Goal: Task Accomplishment & Management: Manage account settings

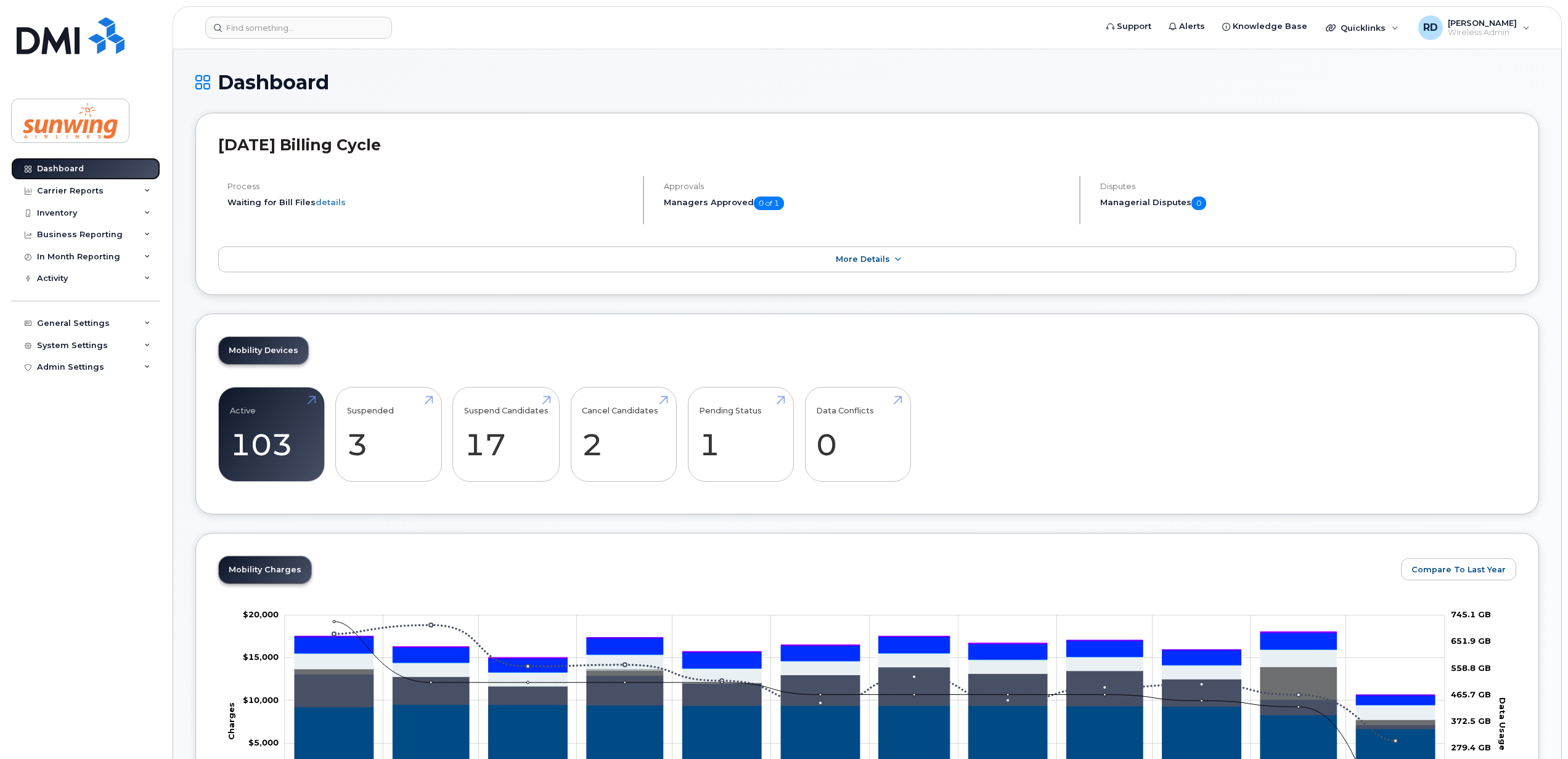
drag, startPoint x: 53, startPoint y: 169, endPoint x: 87, endPoint y: 162, distance: 34.7
click at [55, 169] on div "Dashboard" at bounding box center [60, 169] width 47 height 10
click at [60, 171] on div "Dashboard" at bounding box center [60, 169] width 47 height 10
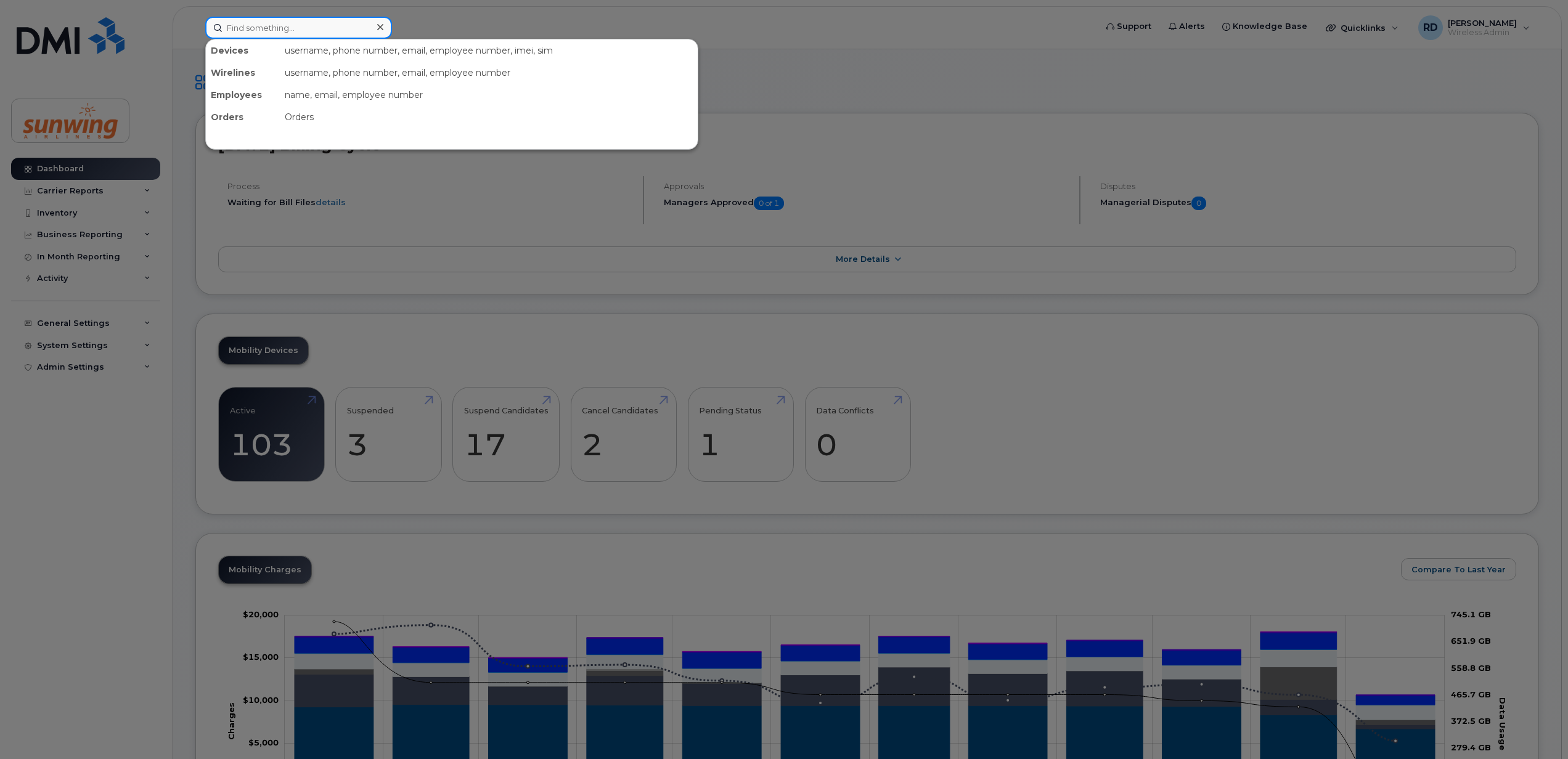
click at [248, 22] on input at bounding box center [299, 27] width 187 height 22
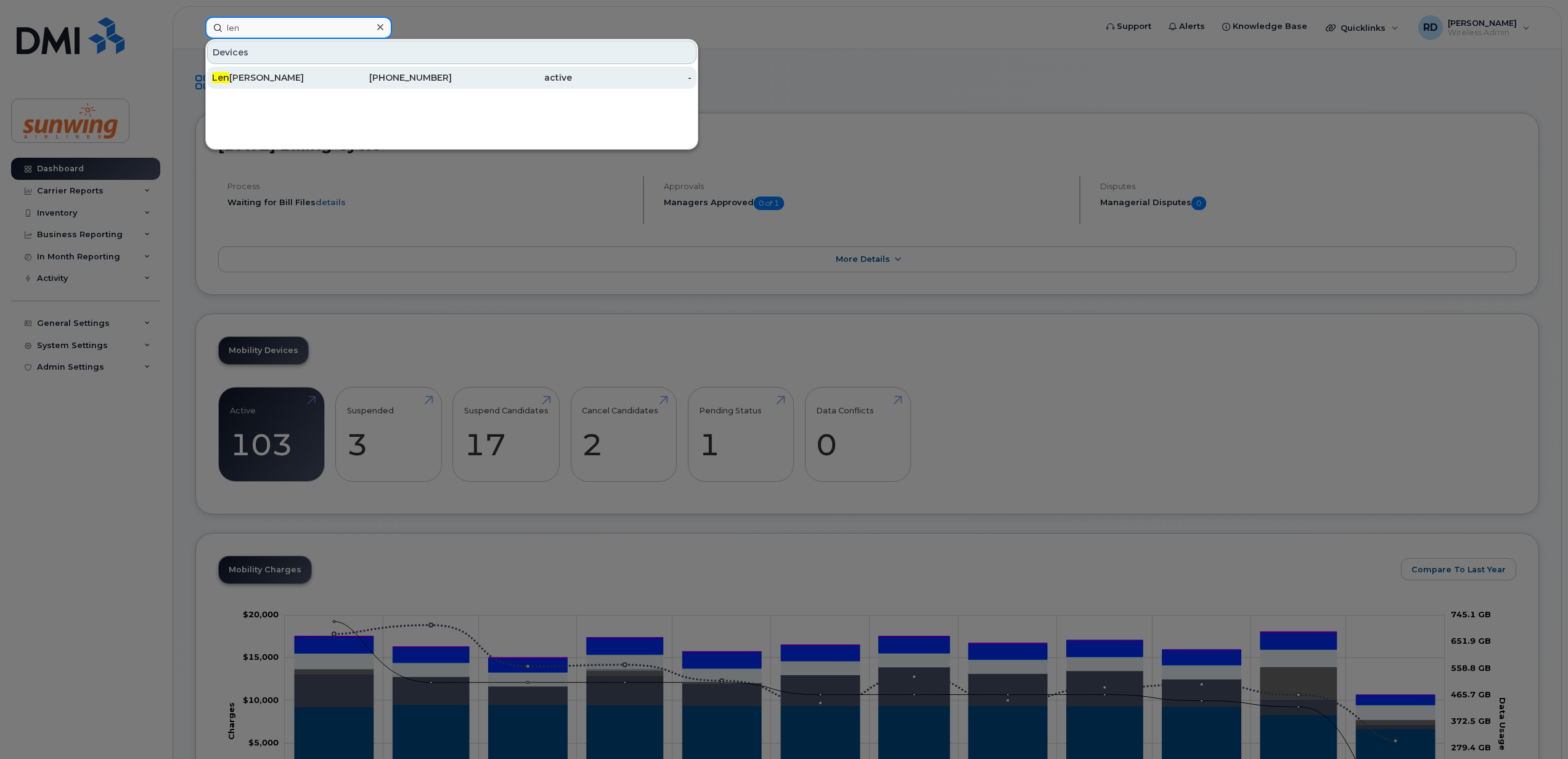
type input "len"
click at [244, 73] on div "Len Corrado" at bounding box center [272, 77] width 120 height 13
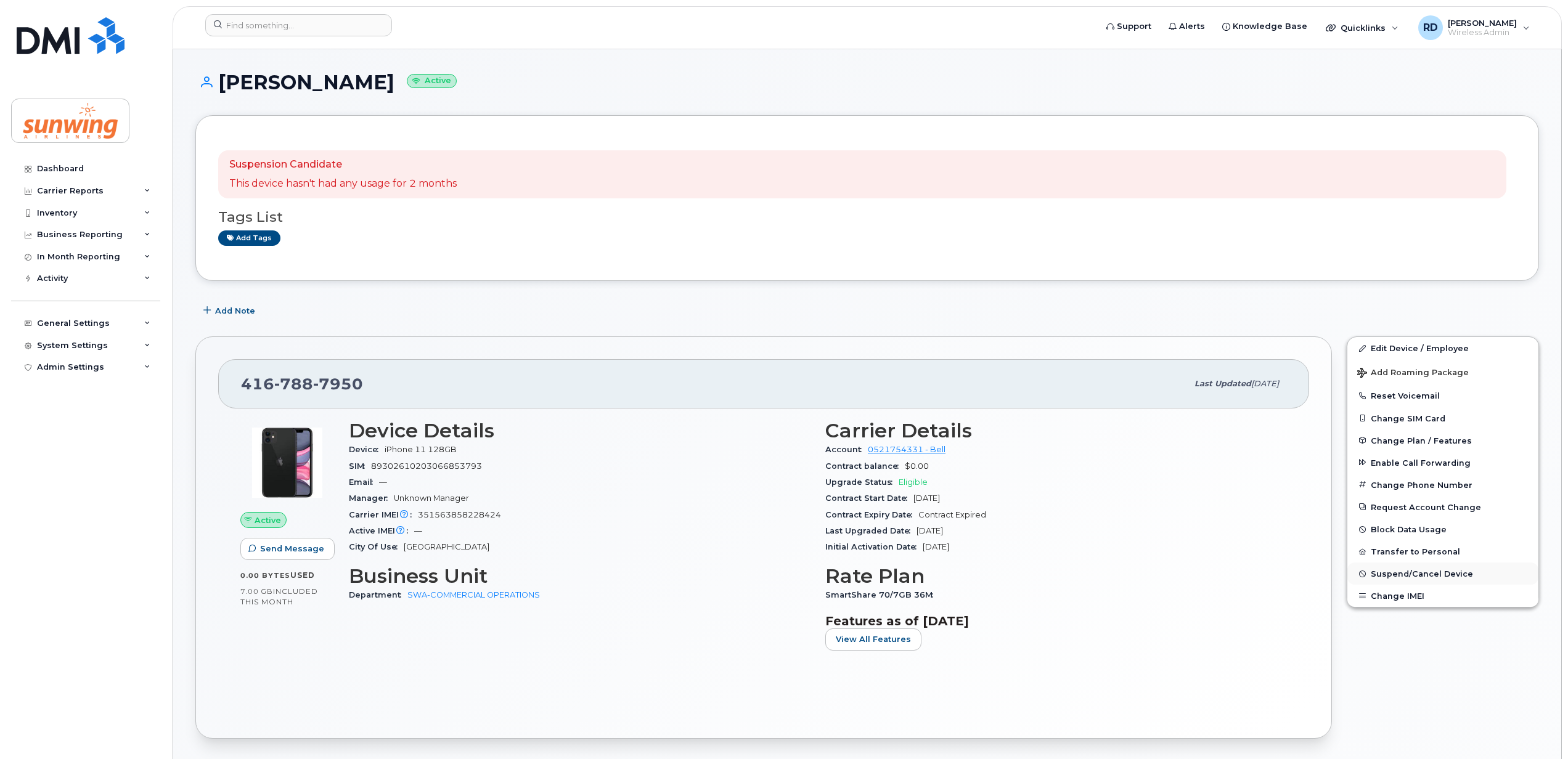
click at [1414, 573] on span "Suspend/Cancel Device" at bounding box center [1422, 573] width 102 height 9
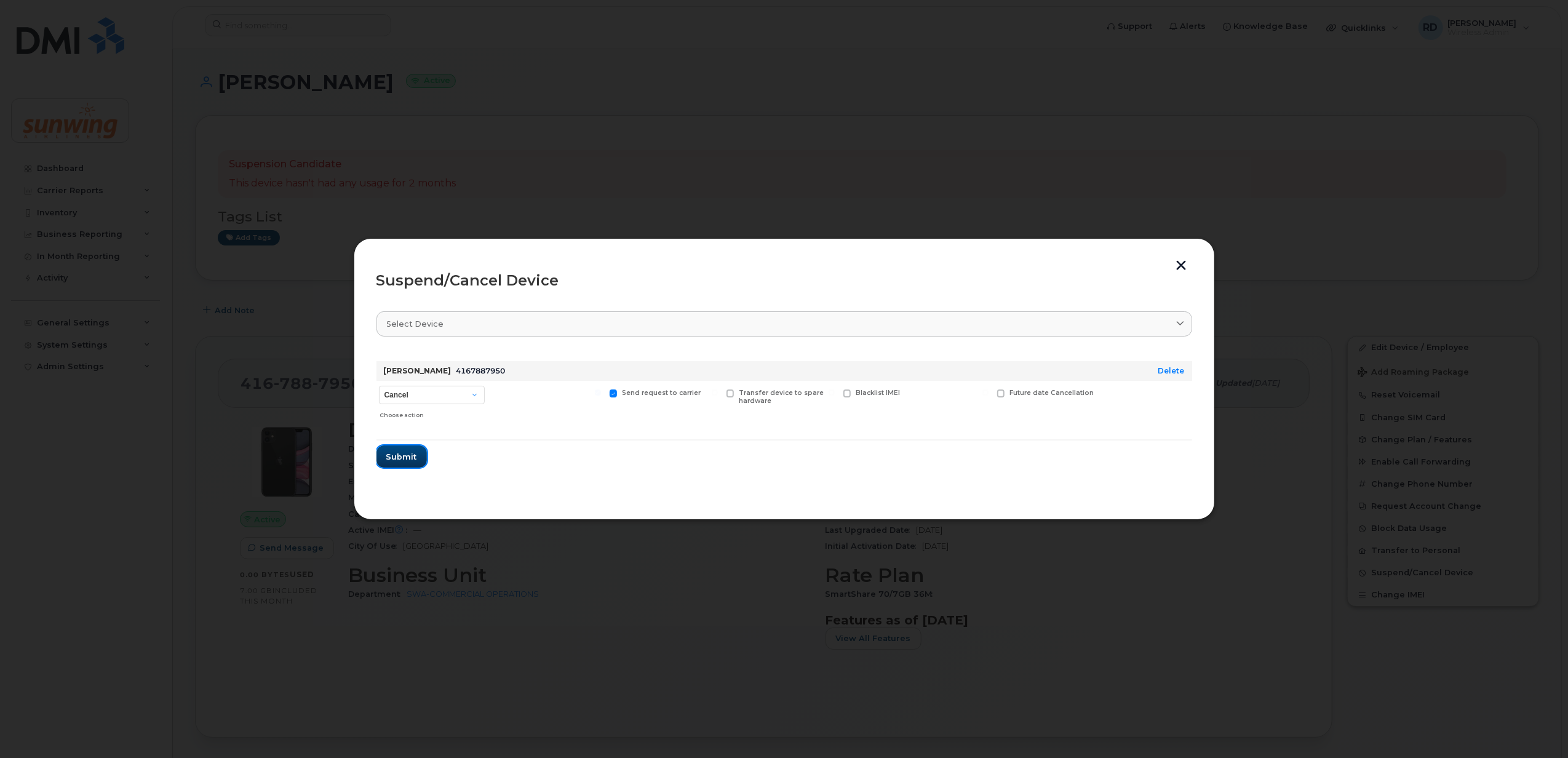
click at [394, 451] on span "Submit" at bounding box center [402, 457] width 31 height 12
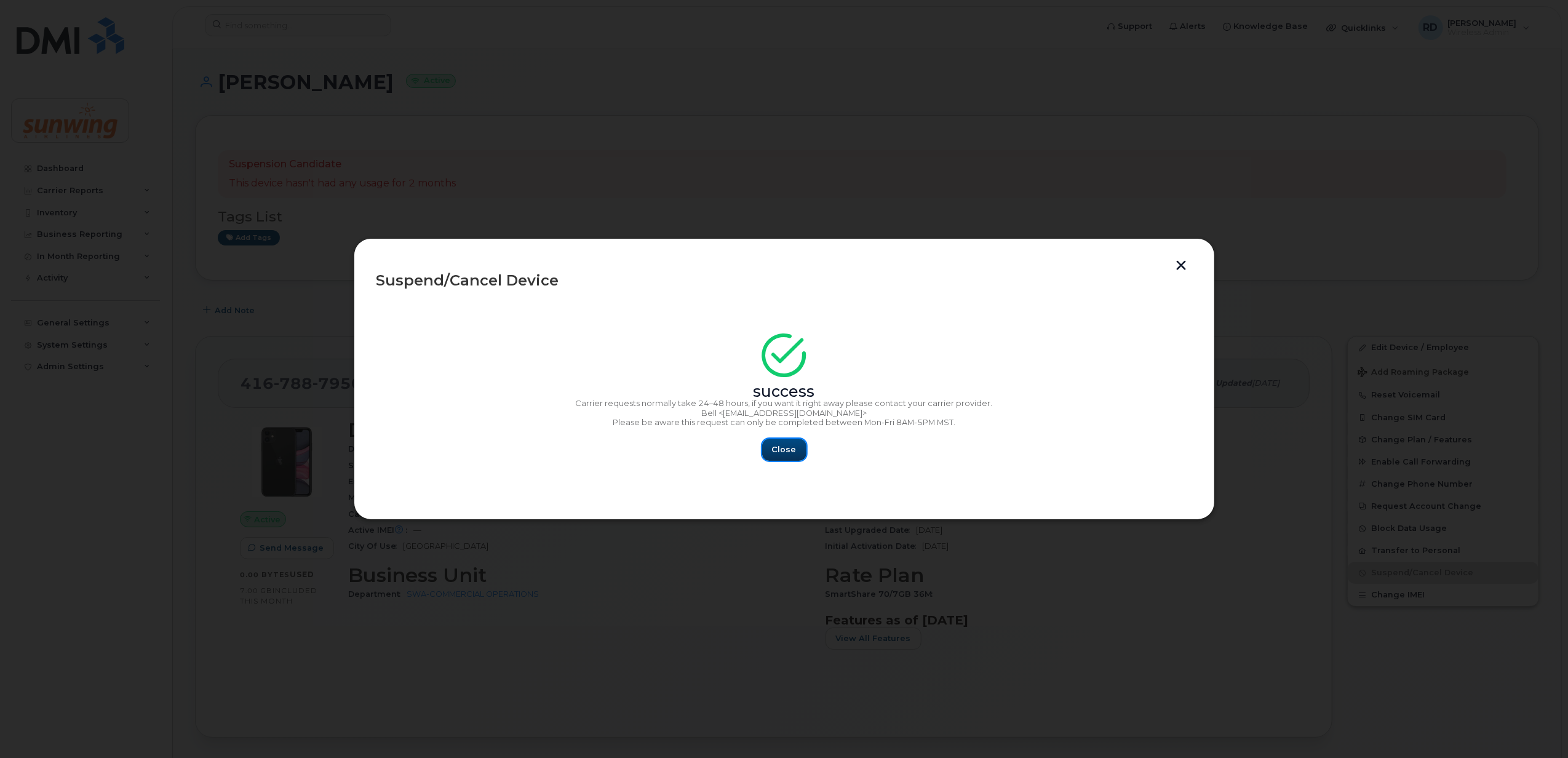
drag, startPoint x: 789, startPoint y: 450, endPoint x: 779, endPoint y: 453, distance: 10.4
click at [785, 451] on span "Close" at bounding box center [784, 450] width 24 height 12
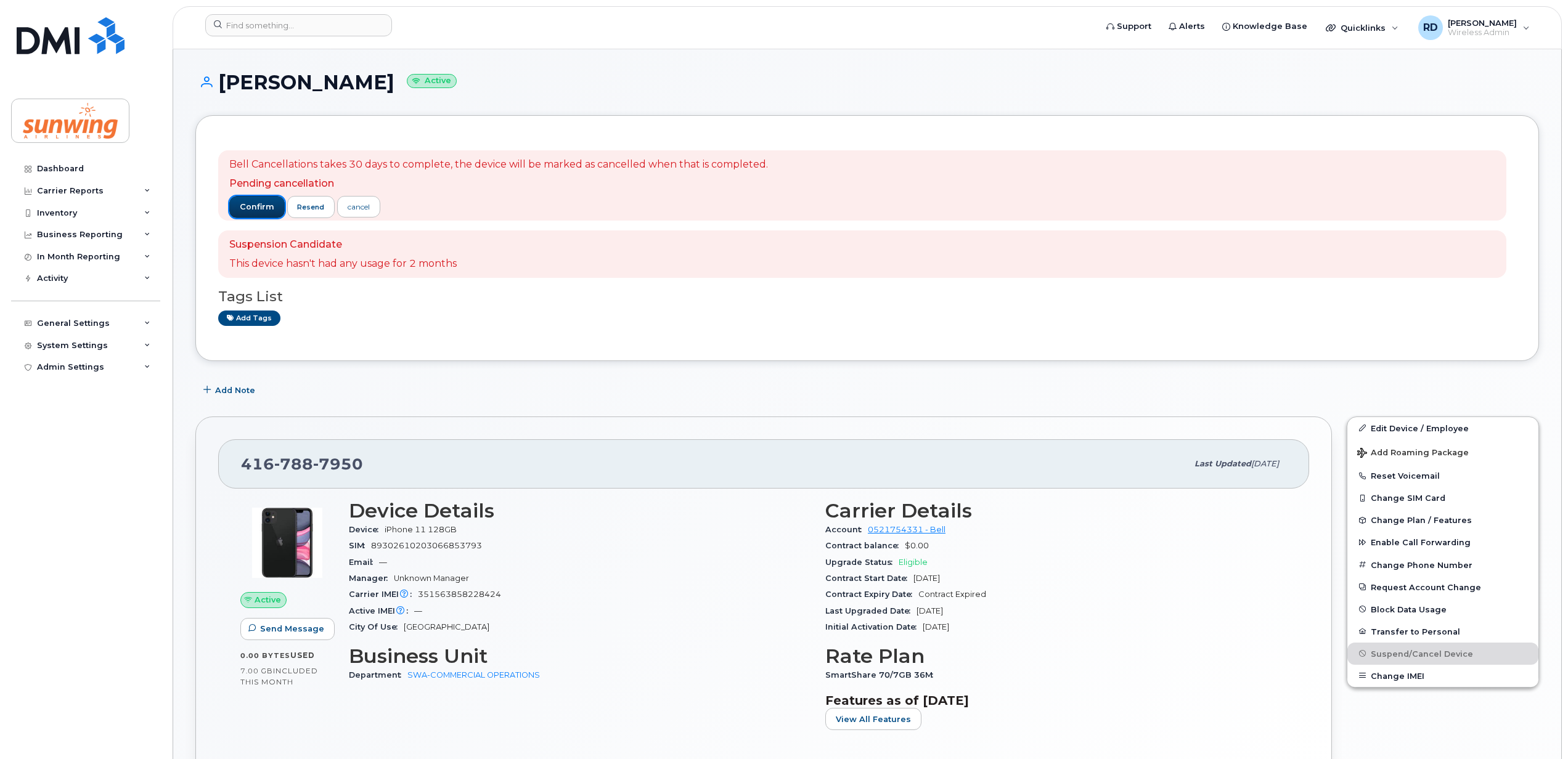
click at [254, 204] on span "confirm" at bounding box center [256, 207] width 34 height 11
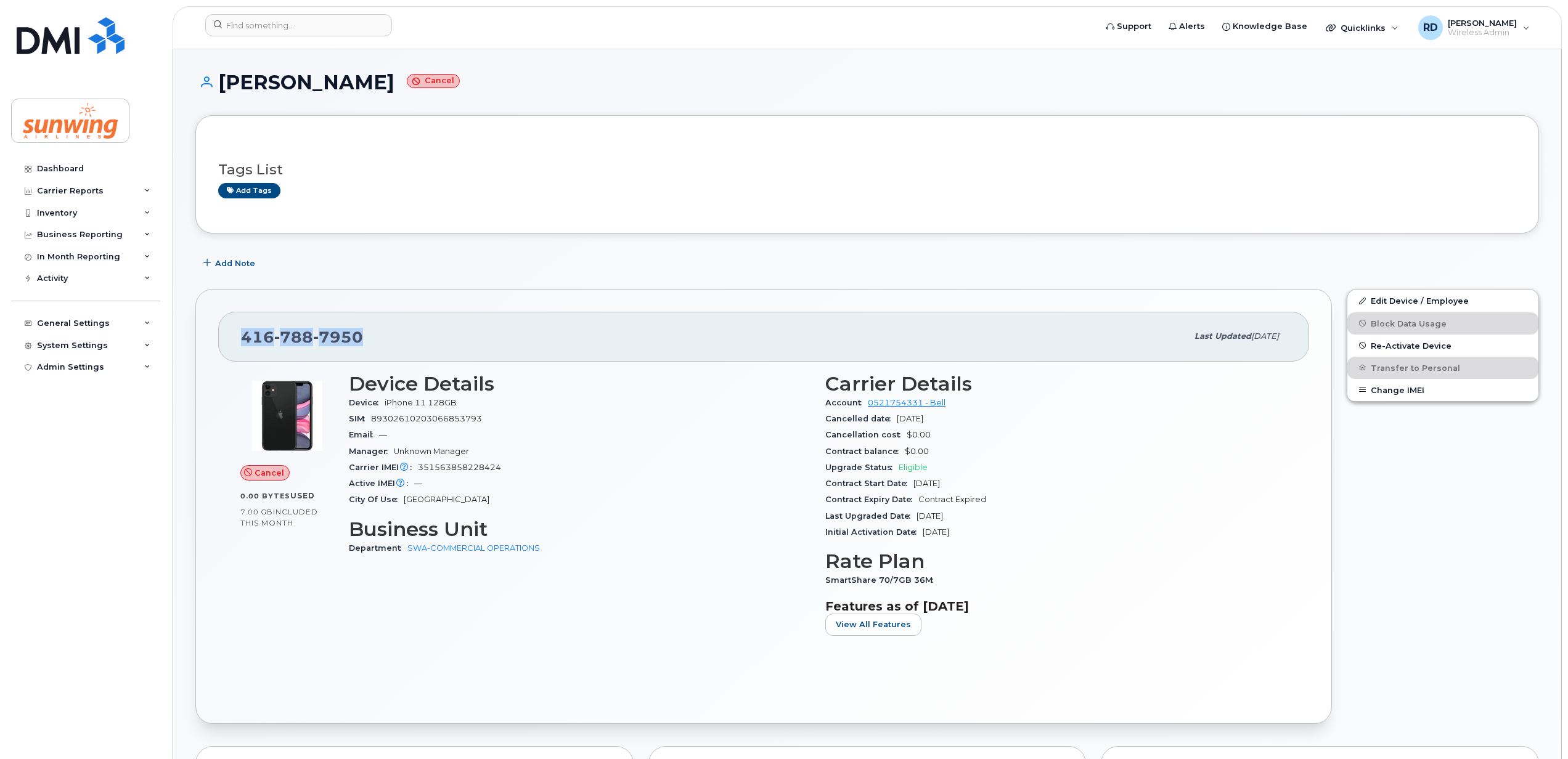
drag, startPoint x: 377, startPoint y: 336, endPoint x: 232, endPoint y: 341, distance: 145.1
click at [232, 341] on div "416 788 7950 Last updated Aug 14, 2025" at bounding box center [764, 336] width 1091 height 50
drag, startPoint x: 232, startPoint y: 341, endPoint x: 244, endPoint y: 338, distance: 12.4
copy span "416 788 7950"
click at [243, 26] on input at bounding box center [299, 25] width 187 height 22
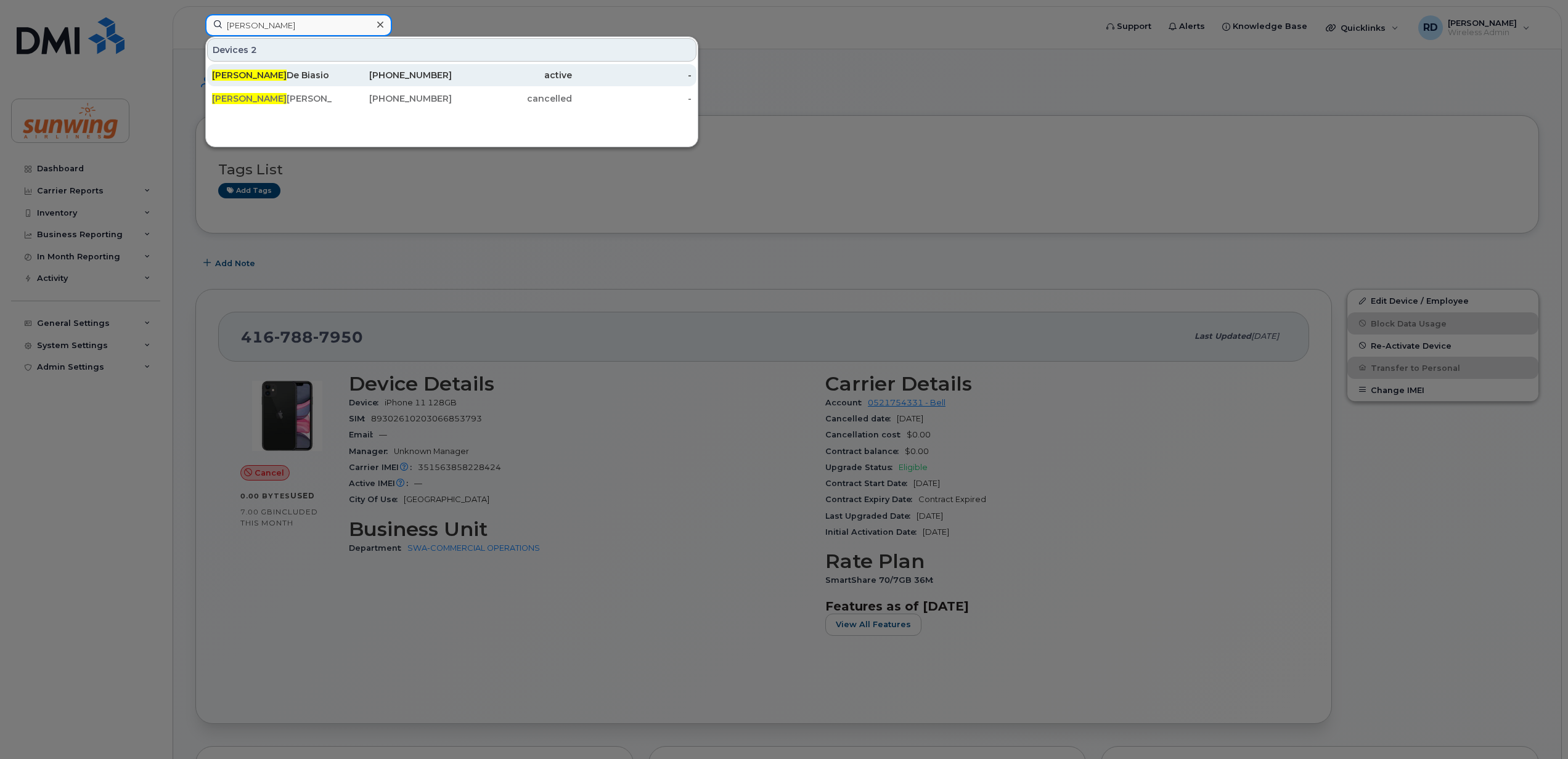
type input "richard"
click at [238, 77] on span "Richard" at bounding box center [249, 74] width 75 height 11
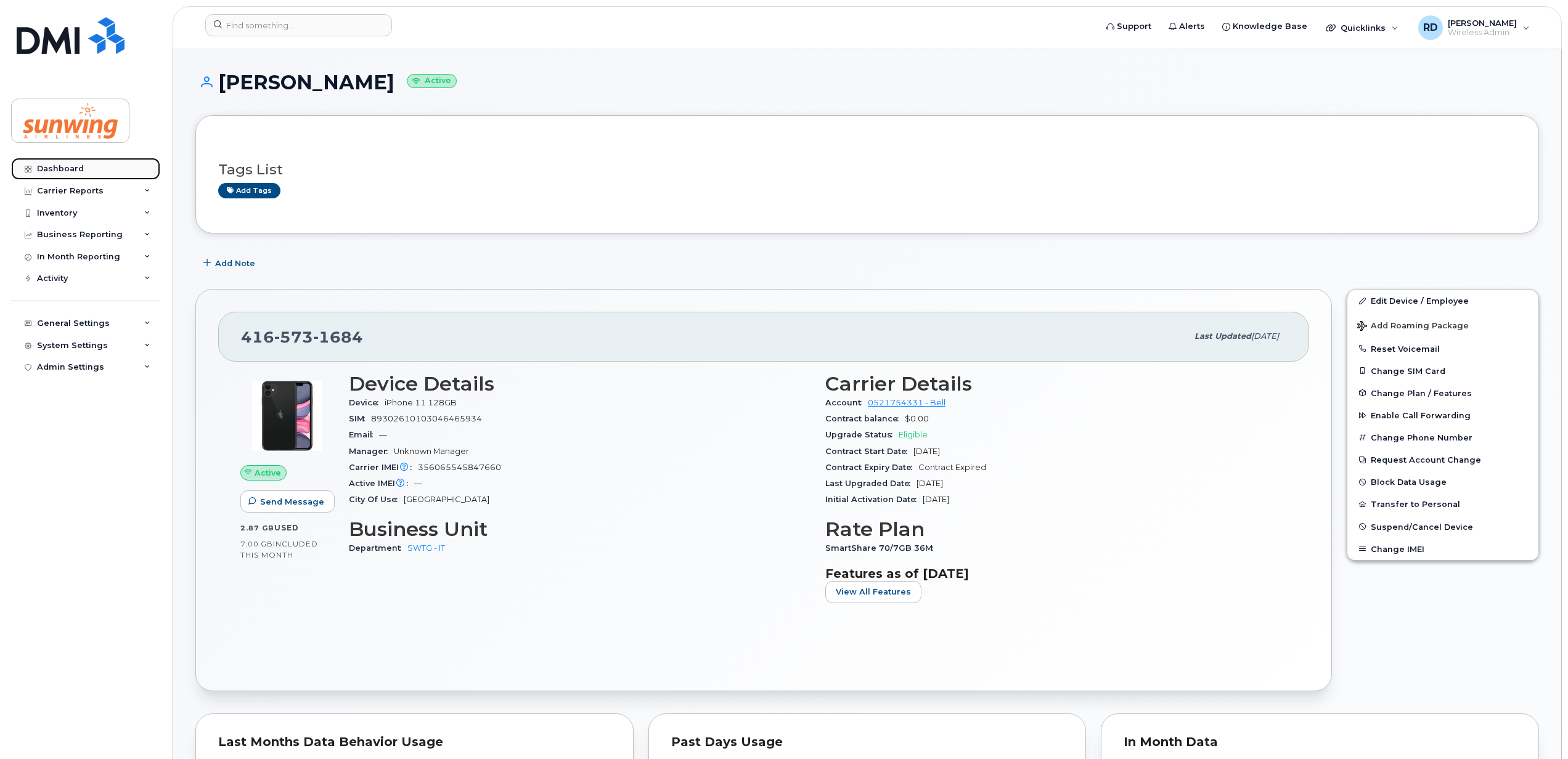
click at [55, 168] on div "Dashboard" at bounding box center [60, 169] width 47 height 10
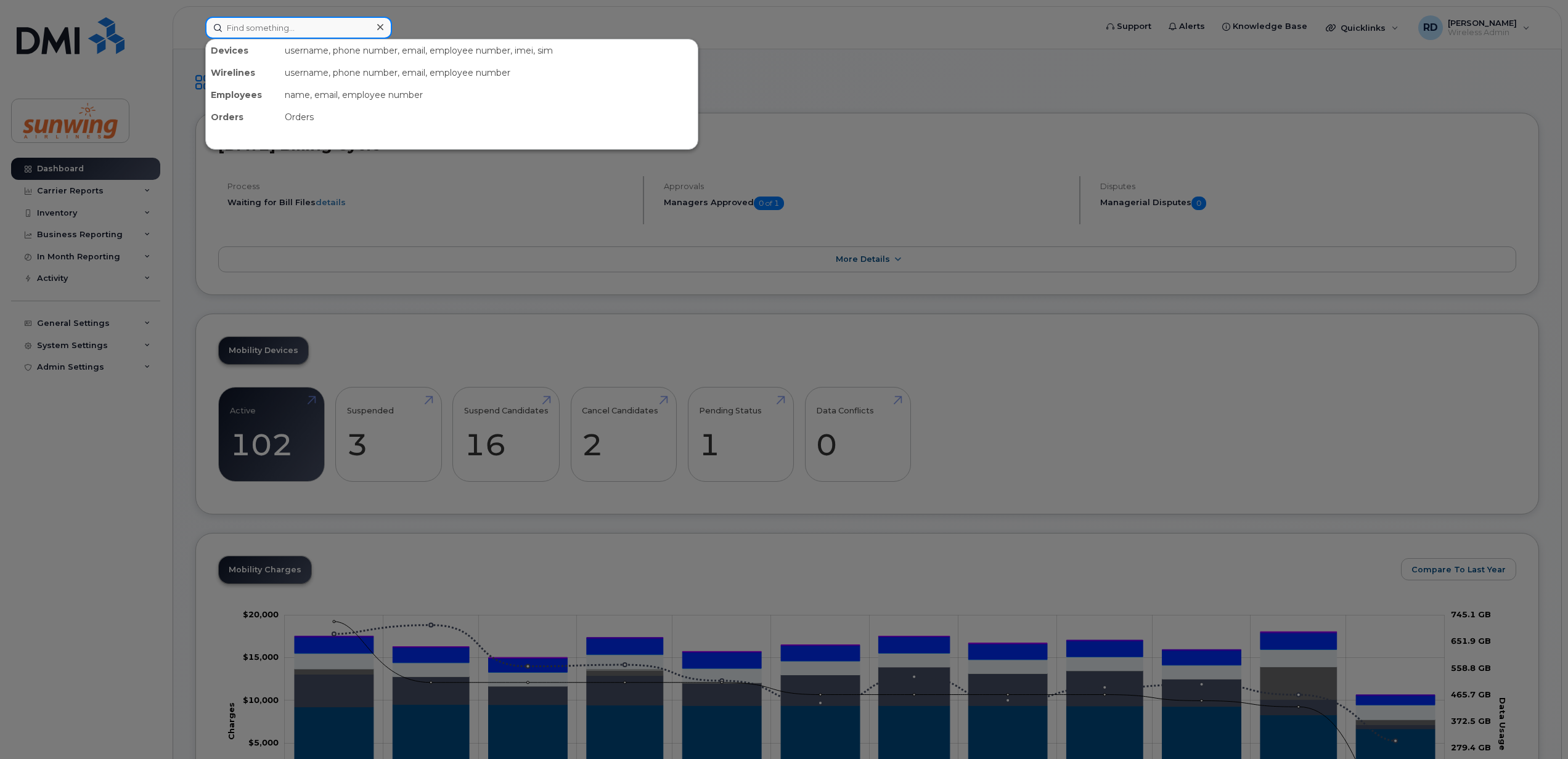
click at [257, 28] on input at bounding box center [299, 27] width 187 height 22
type input "keith moore"
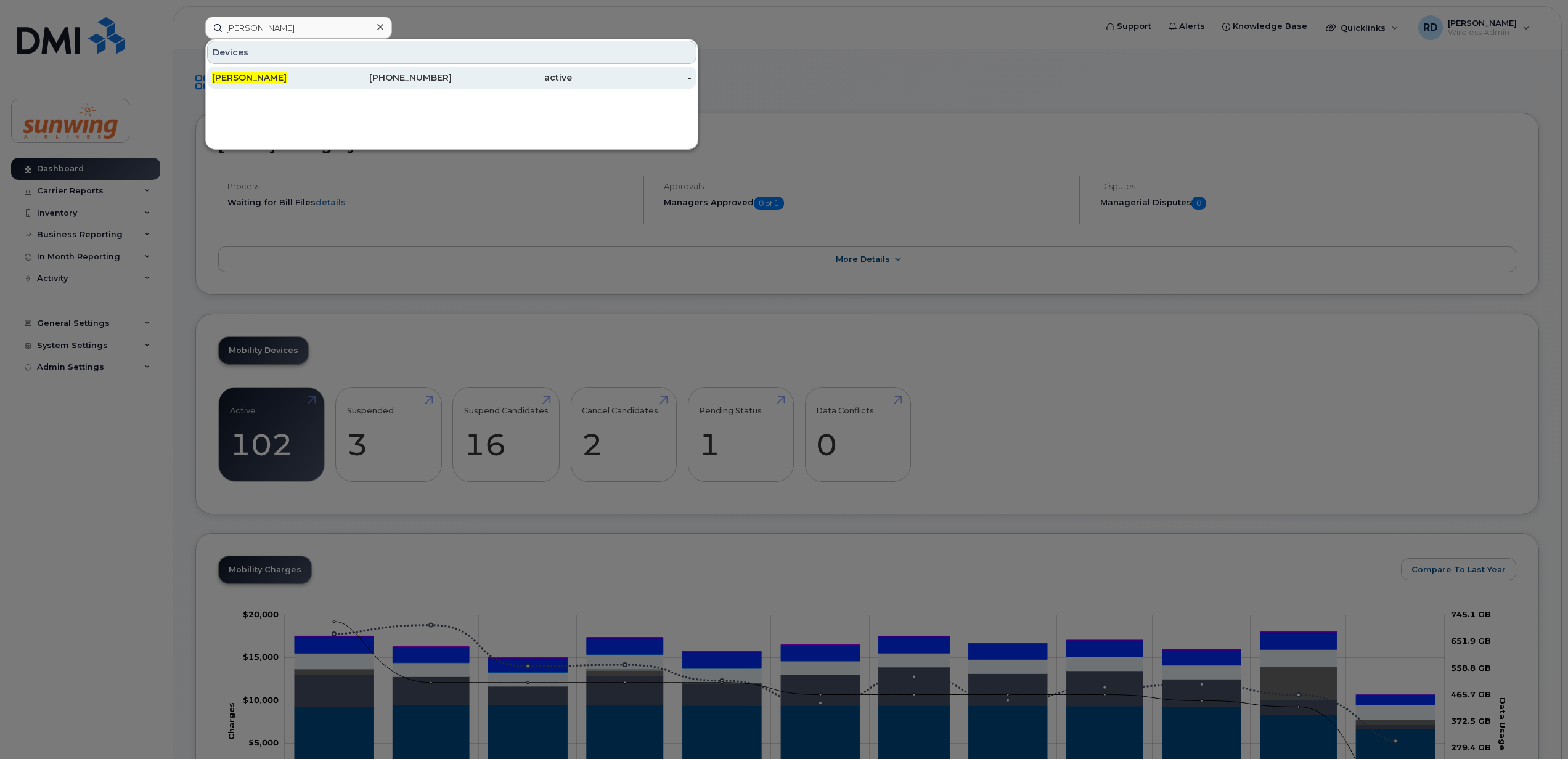
click at [249, 76] on span "[PERSON_NAME]" at bounding box center [249, 77] width 75 height 11
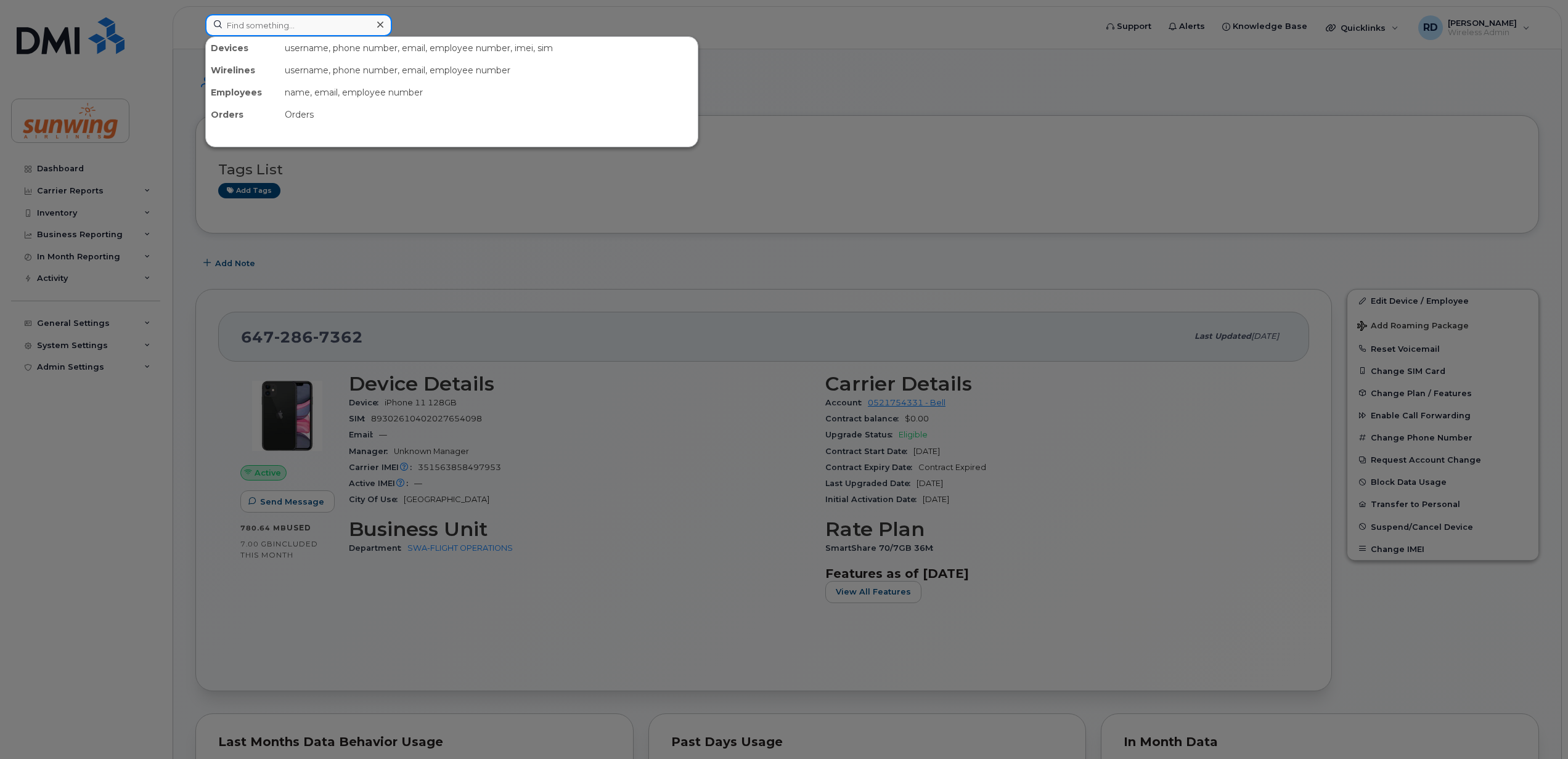
click at [249, 18] on input at bounding box center [299, 25] width 187 height 22
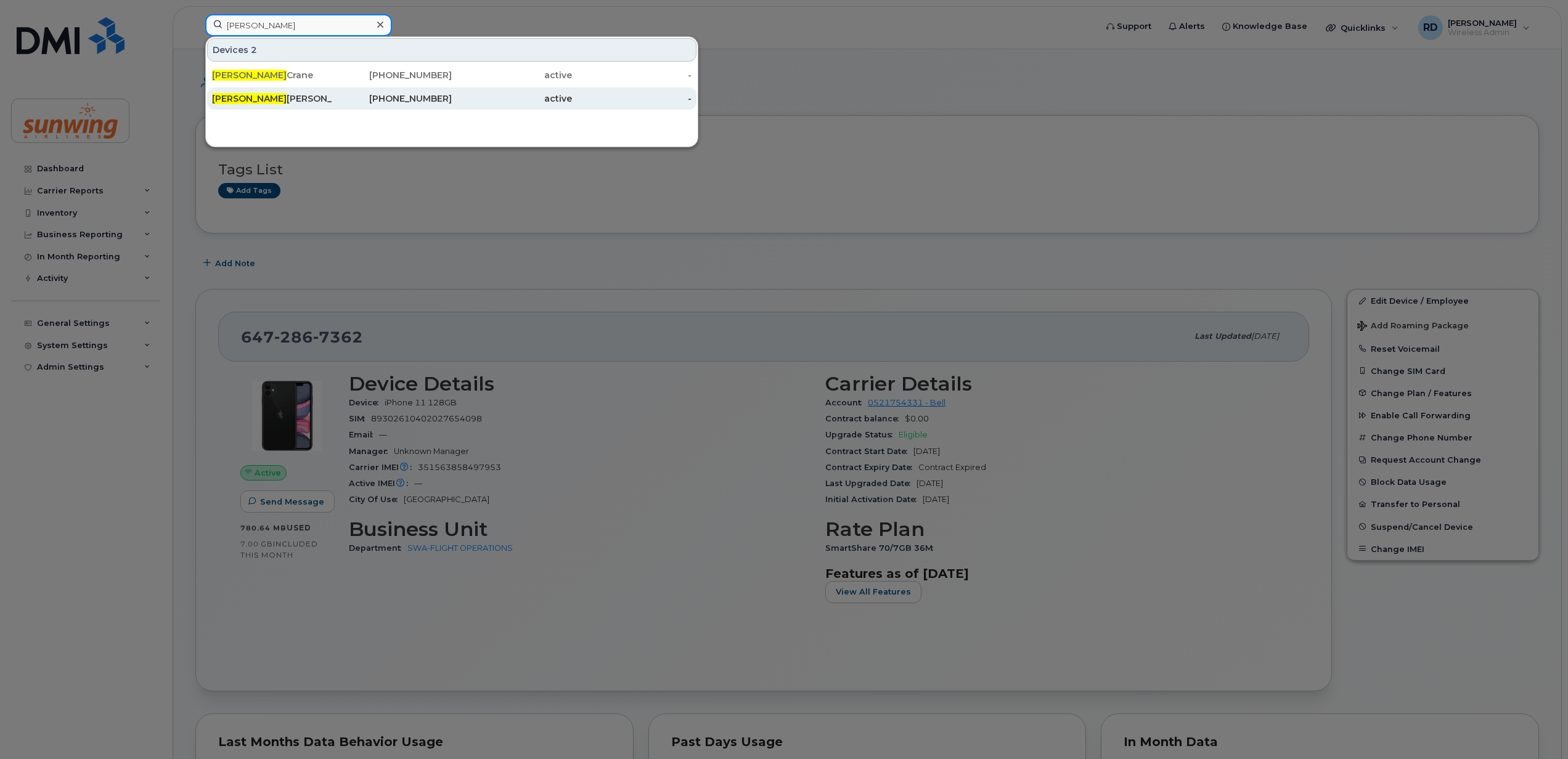
type input "[PERSON_NAME]"
drag, startPoint x: 235, startPoint y: 98, endPoint x: 368, endPoint y: 101, distance: 133.0
click at [235, 99] on span "Tammy" at bounding box center [249, 98] width 75 height 11
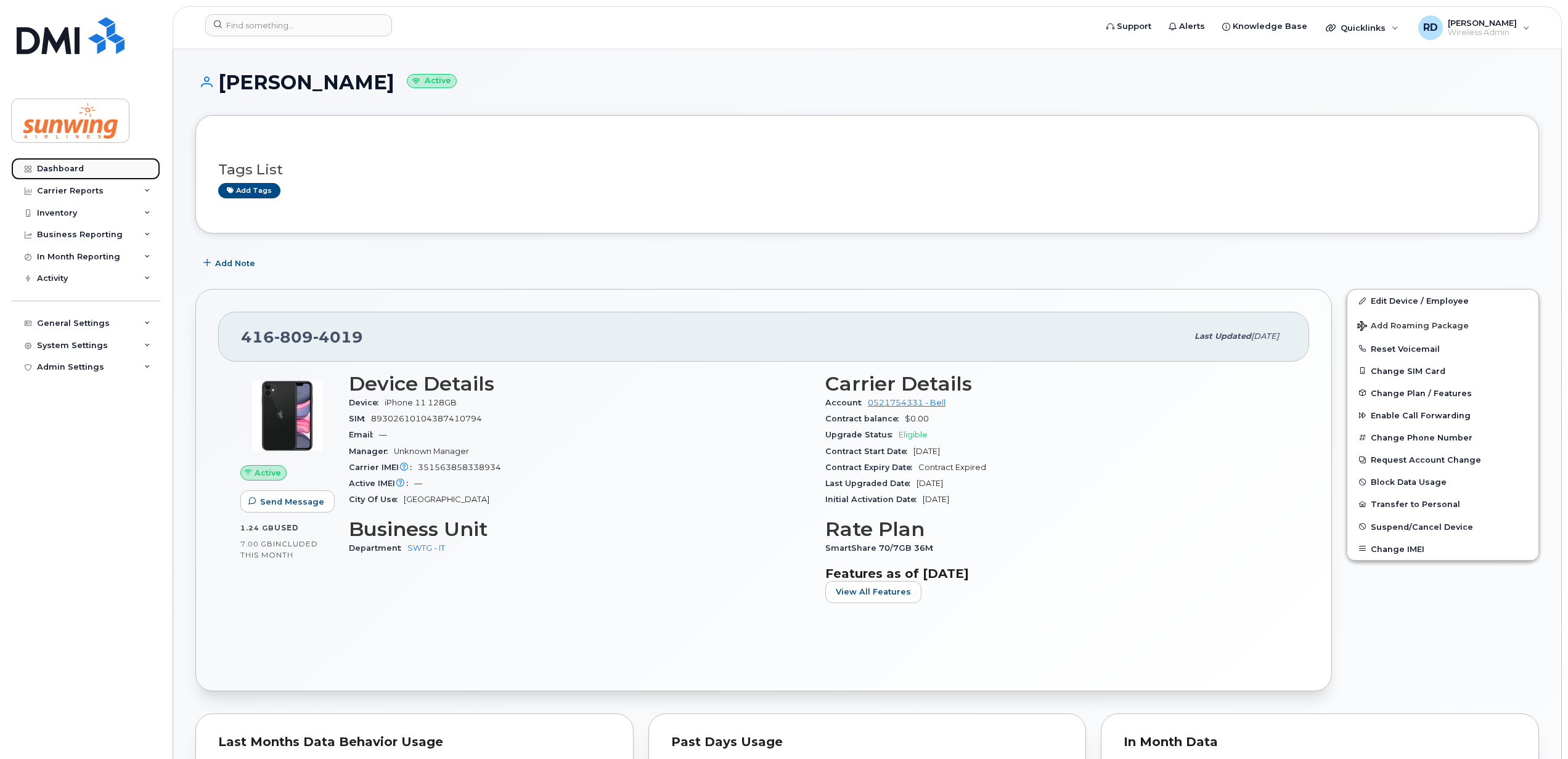
click at [63, 171] on div "Dashboard" at bounding box center [60, 169] width 47 height 10
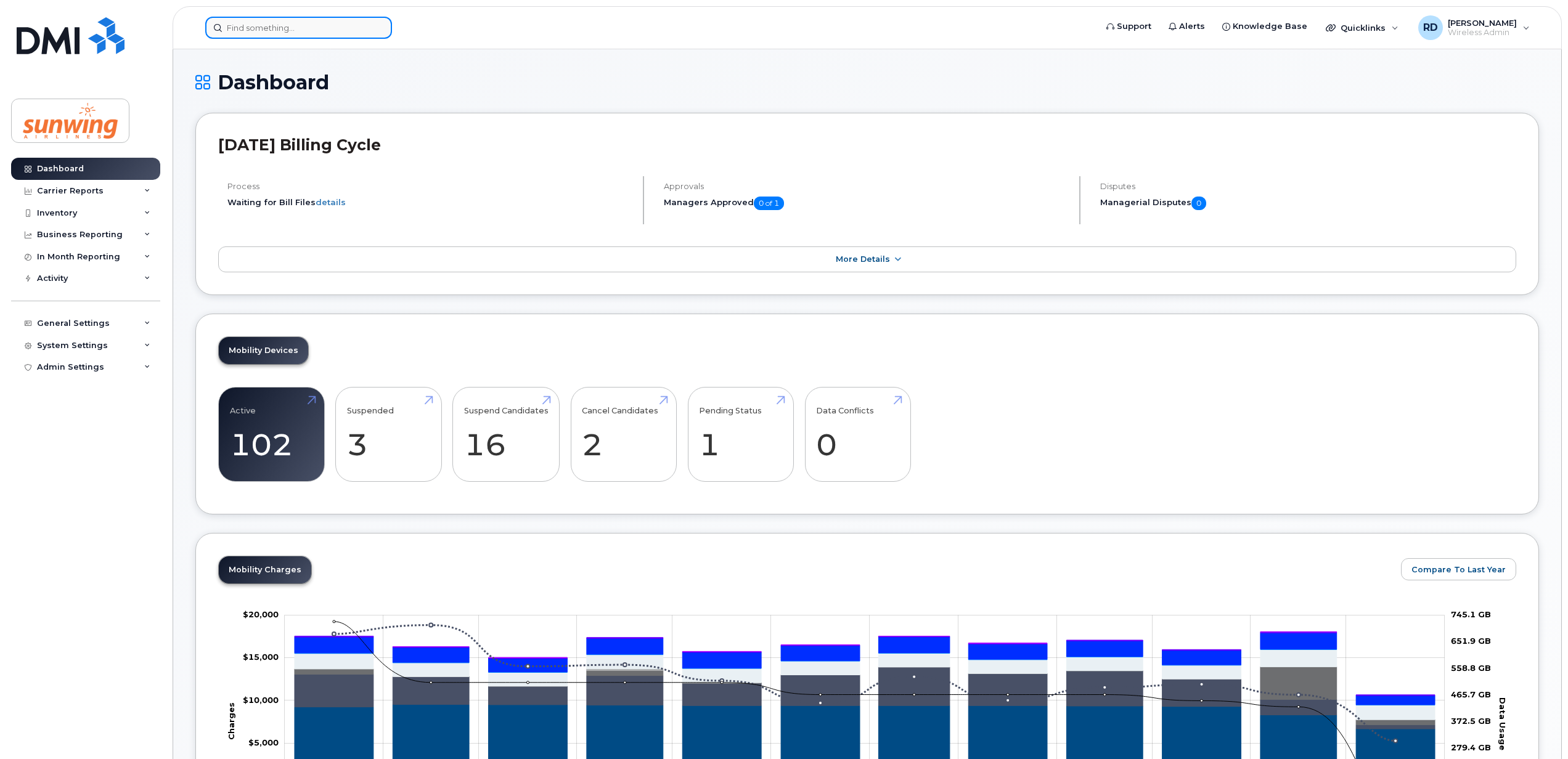
click at [232, 23] on input at bounding box center [299, 27] width 187 height 22
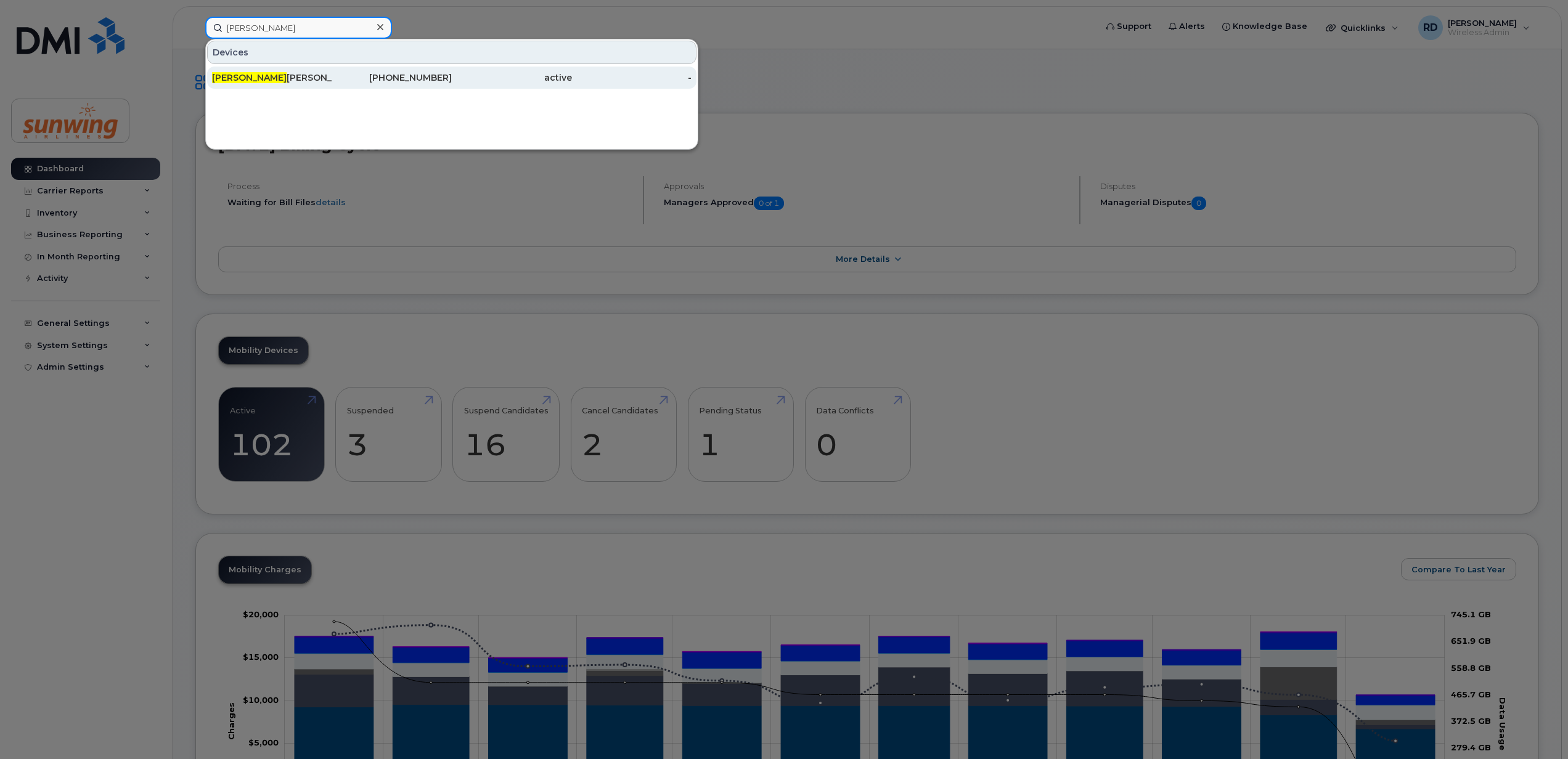
type input "[PERSON_NAME]"
click at [250, 76] on div "[PERSON_NAME]" at bounding box center [272, 77] width 120 height 13
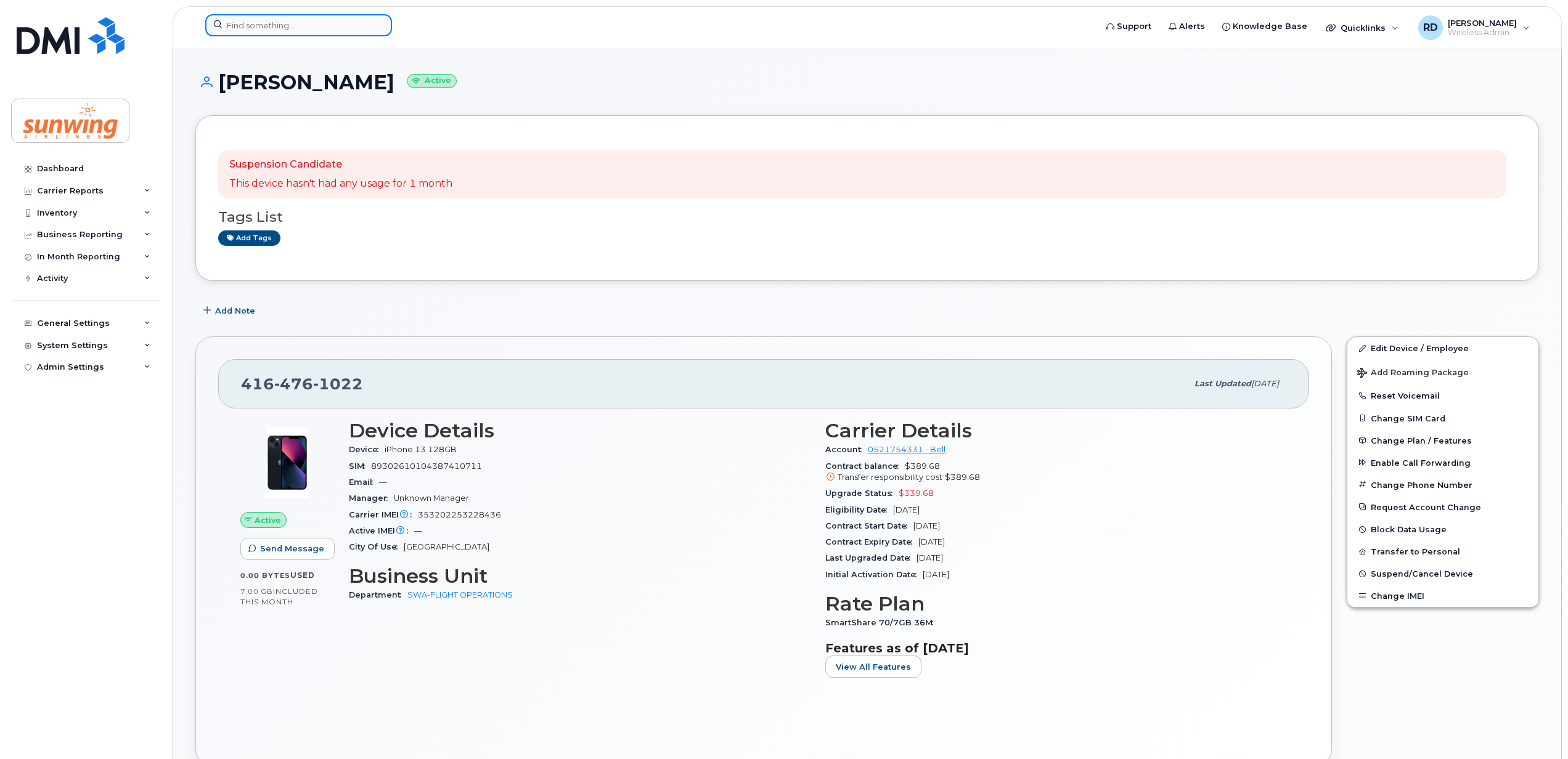
click at [289, 28] on input at bounding box center [299, 25] width 187 height 22
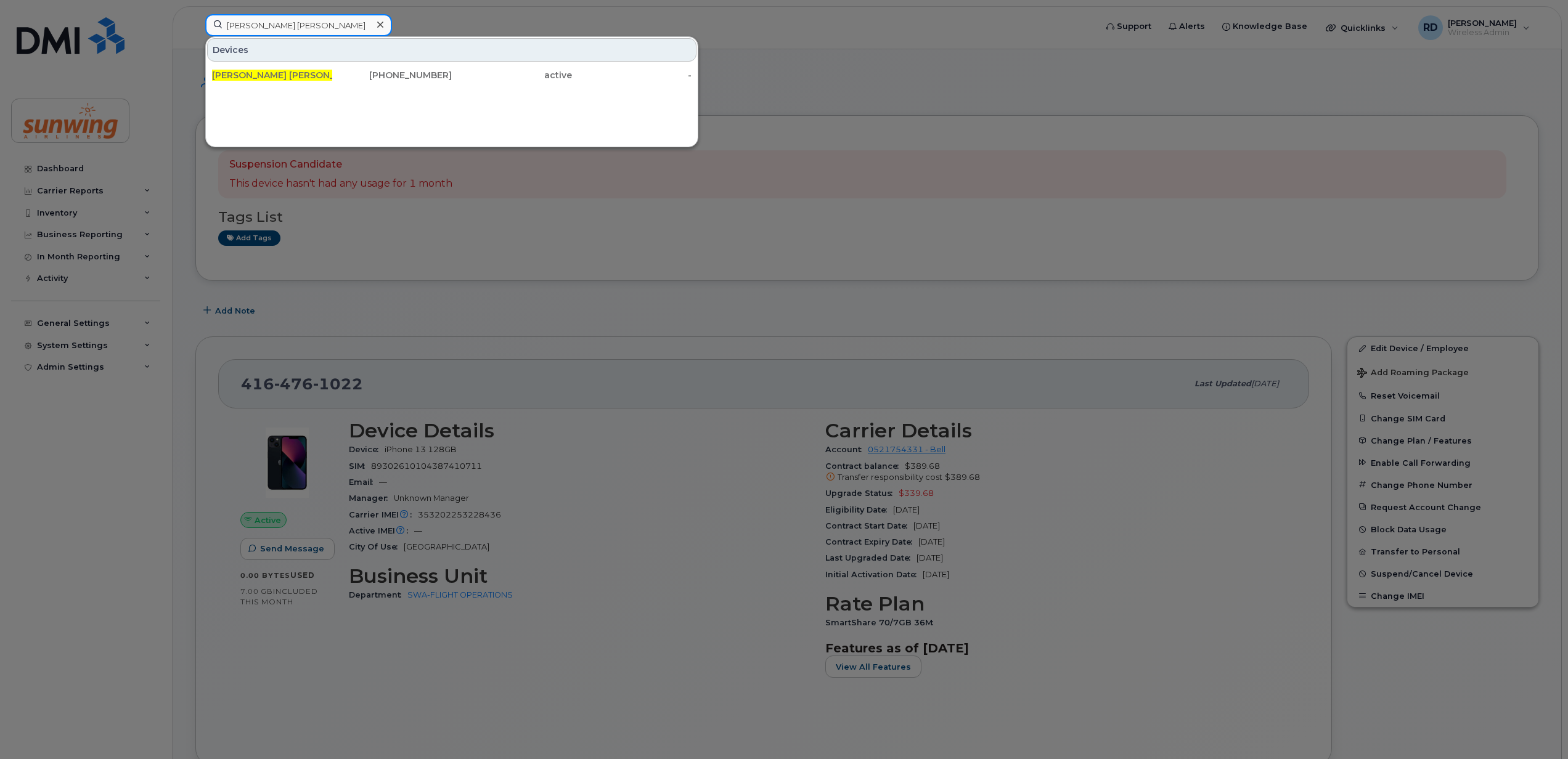
type input "karen ann"
click at [208, 84] on div "Karen Ann Zoschke 416-576-8735 active -" at bounding box center [451, 75] width 492 height 24
click at [231, 74] on span "Karen Ann" at bounding box center [288, 74] width 152 height 11
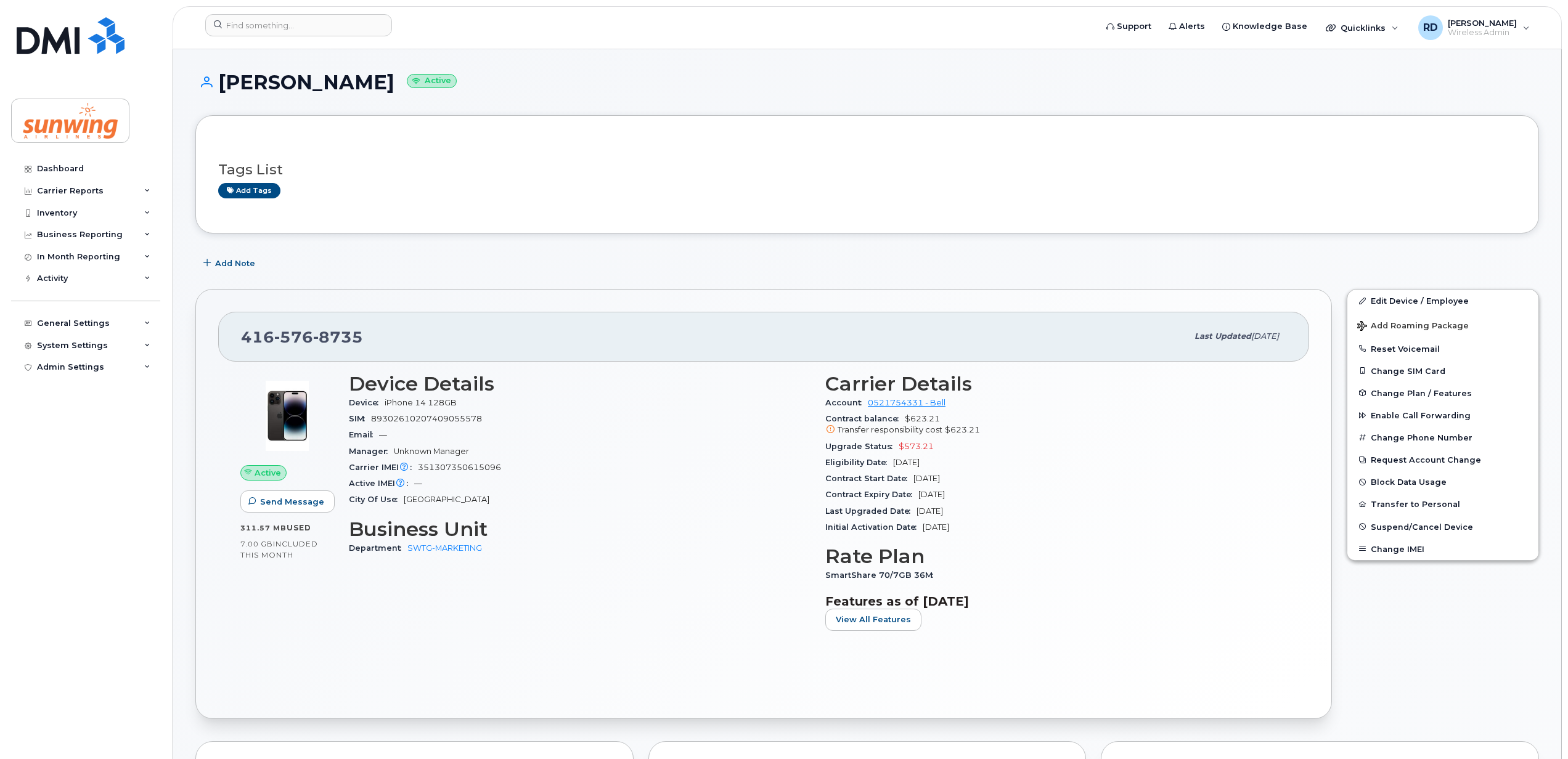
click at [420, 301] on div "[PHONE_NUMBER] Last updated [DATE] Active Send Message 311.57 MB  used 7.00 GB …" at bounding box center [764, 504] width 1136 height 430
drag, startPoint x: 417, startPoint y: 80, endPoint x: 213, endPoint y: 85, distance: 204.1
click at [213, 85] on h1 "Karen Ann Zoschke Active" at bounding box center [867, 82] width 1344 height 21
copy h1 "Karen Ann Zoschke"
click at [382, 326] on div "416 576 8735" at bounding box center [713, 336] width 946 height 26
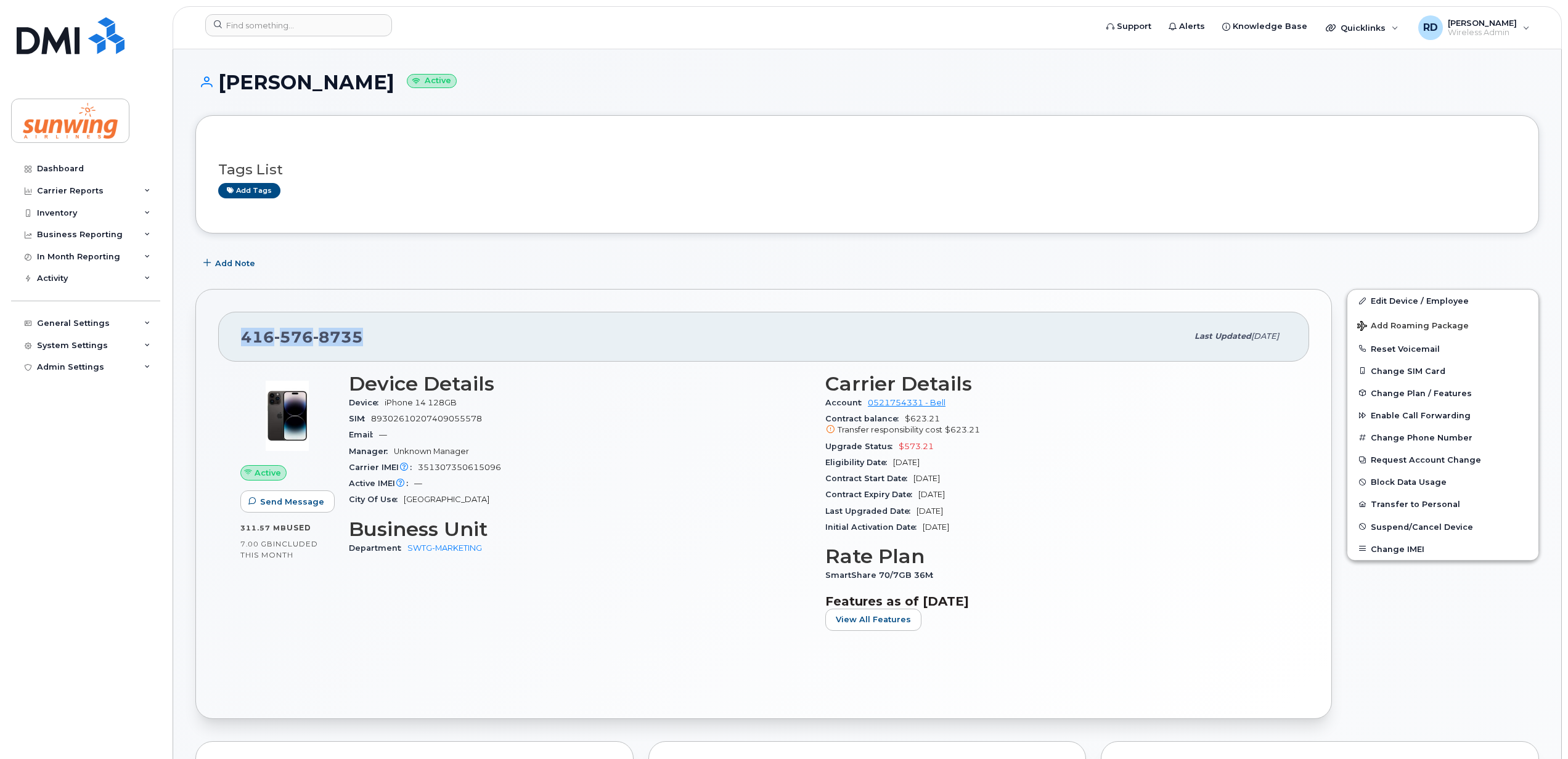
drag, startPoint x: 368, startPoint y: 338, endPoint x: 246, endPoint y: 344, distance: 122.1
click at [246, 344] on div "416 576 8735" at bounding box center [713, 336] width 946 height 26
drag, startPoint x: 246, startPoint y: 344, endPoint x: 247, endPoint y: 336, distance: 8.1
copy span "416 576 8735"
click at [316, 27] on input at bounding box center [299, 25] width 187 height 22
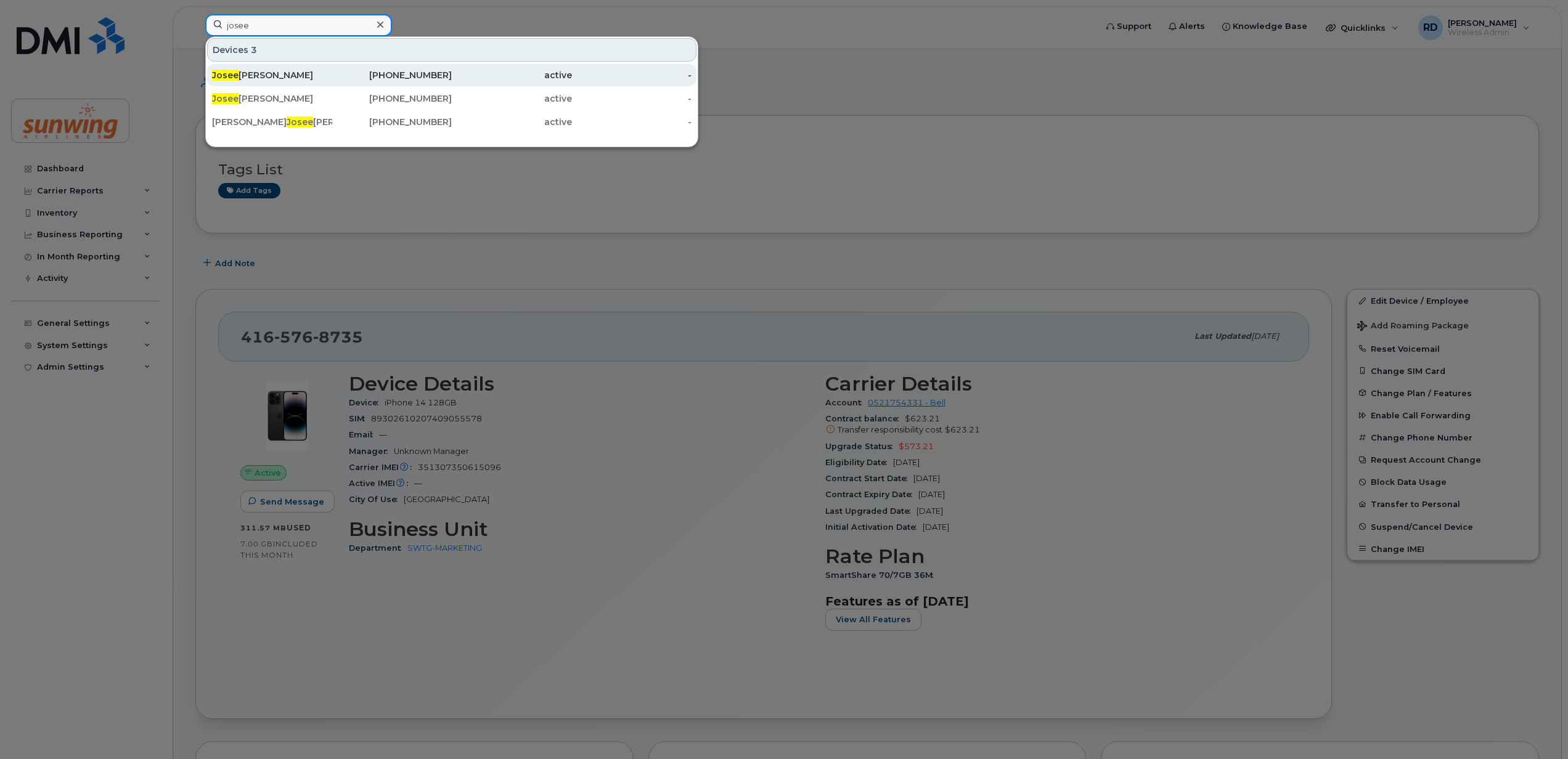
type input "josee"
click at [246, 75] on div "Josee Lavoie" at bounding box center [272, 75] width 120 height 13
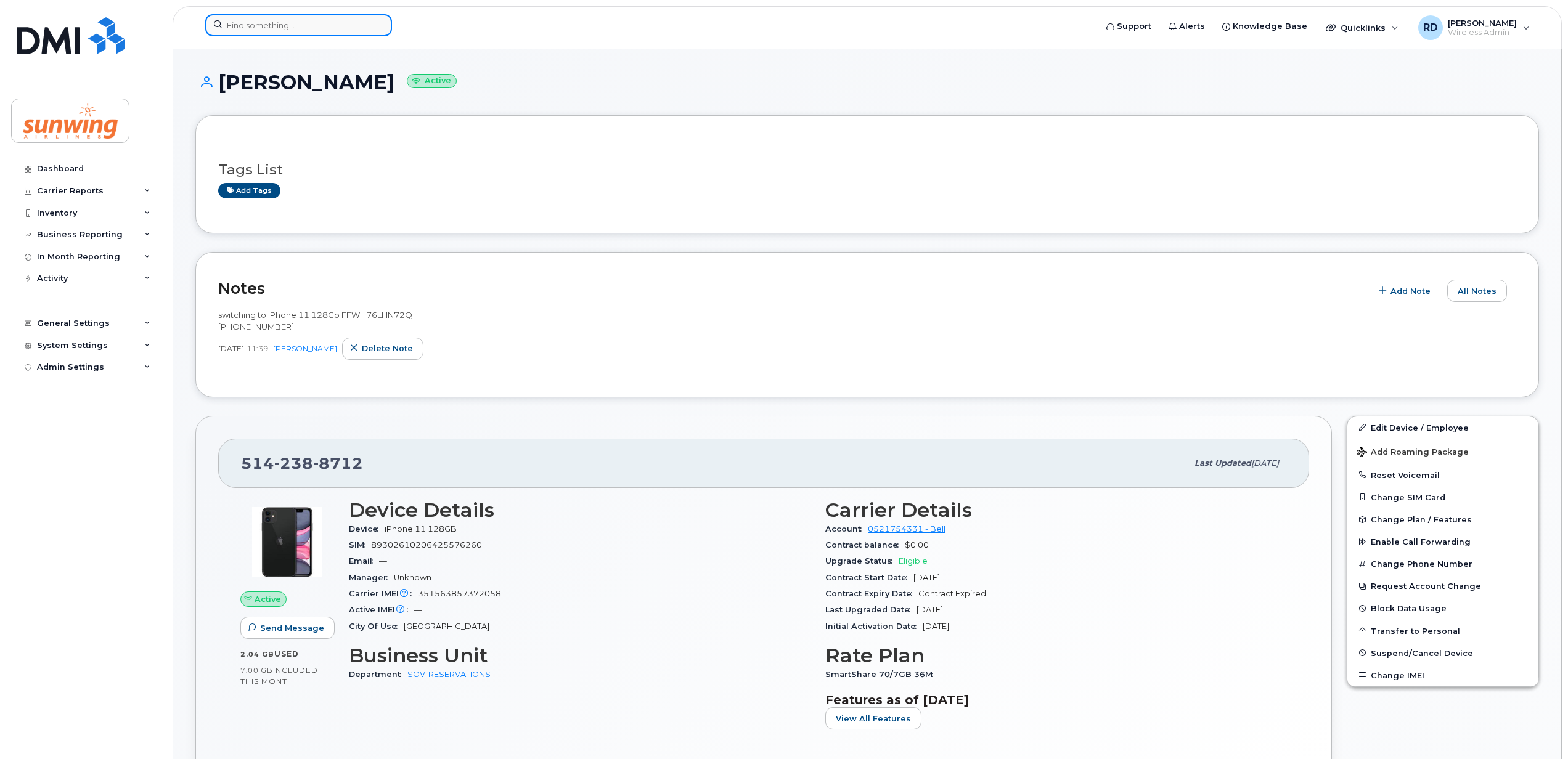
click at [284, 25] on input at bounding box center [299, 25] width 187 height 22
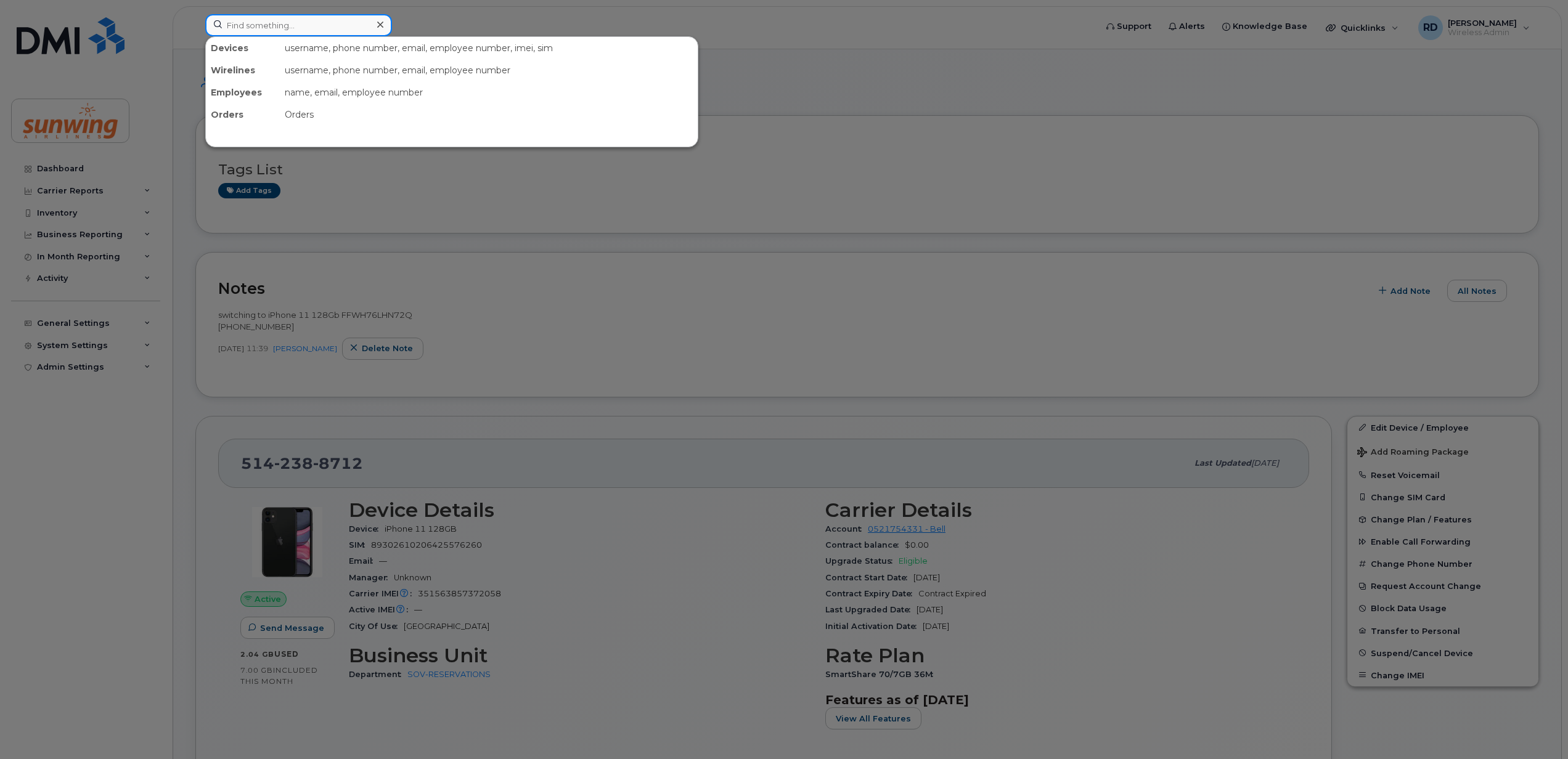
paste input "6473264874"
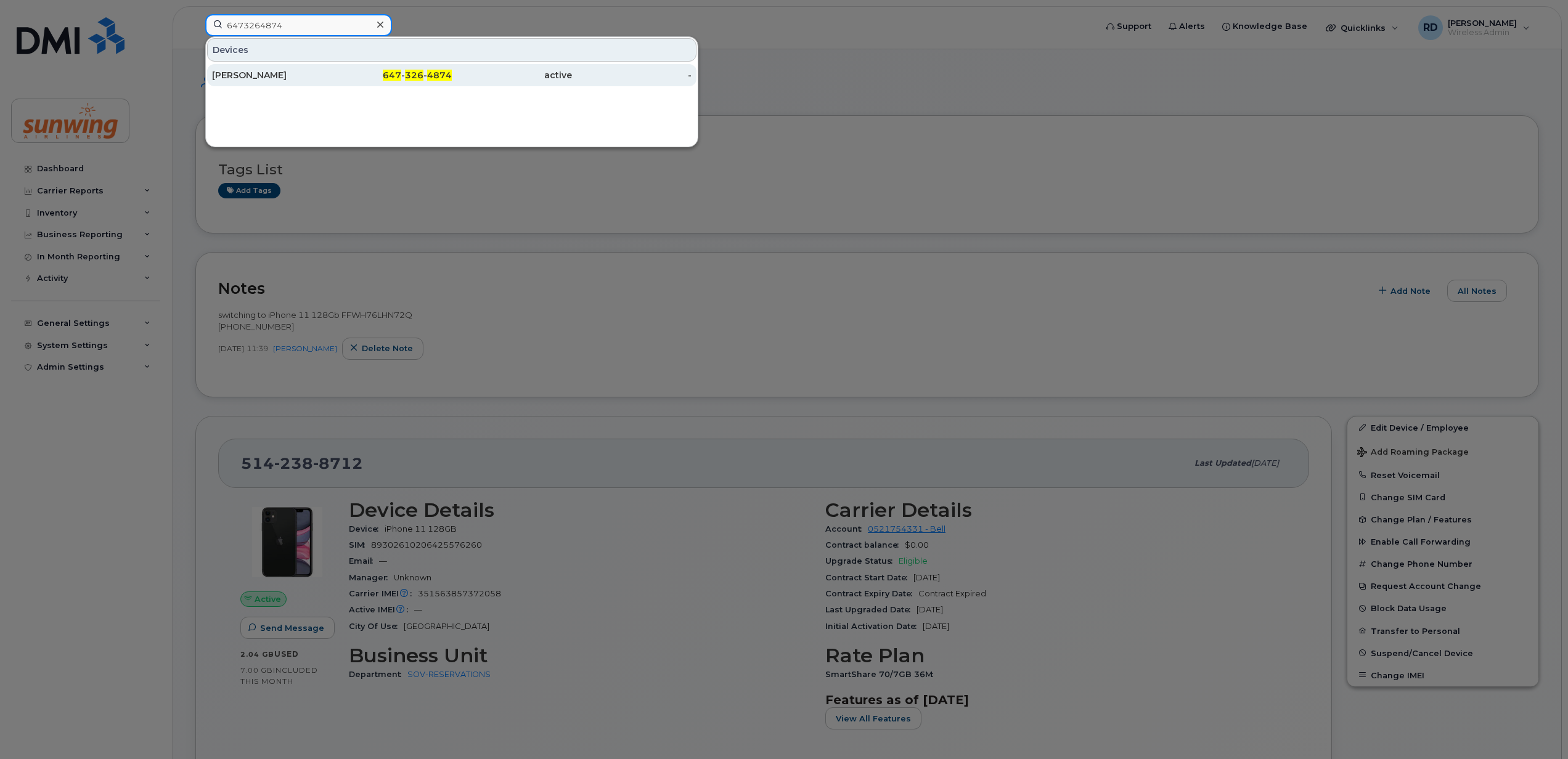
type input "6473264874"
click at [249, 75] on div "[PERSON_NAME]" at bounding box center [272, 75] width 120 height 13
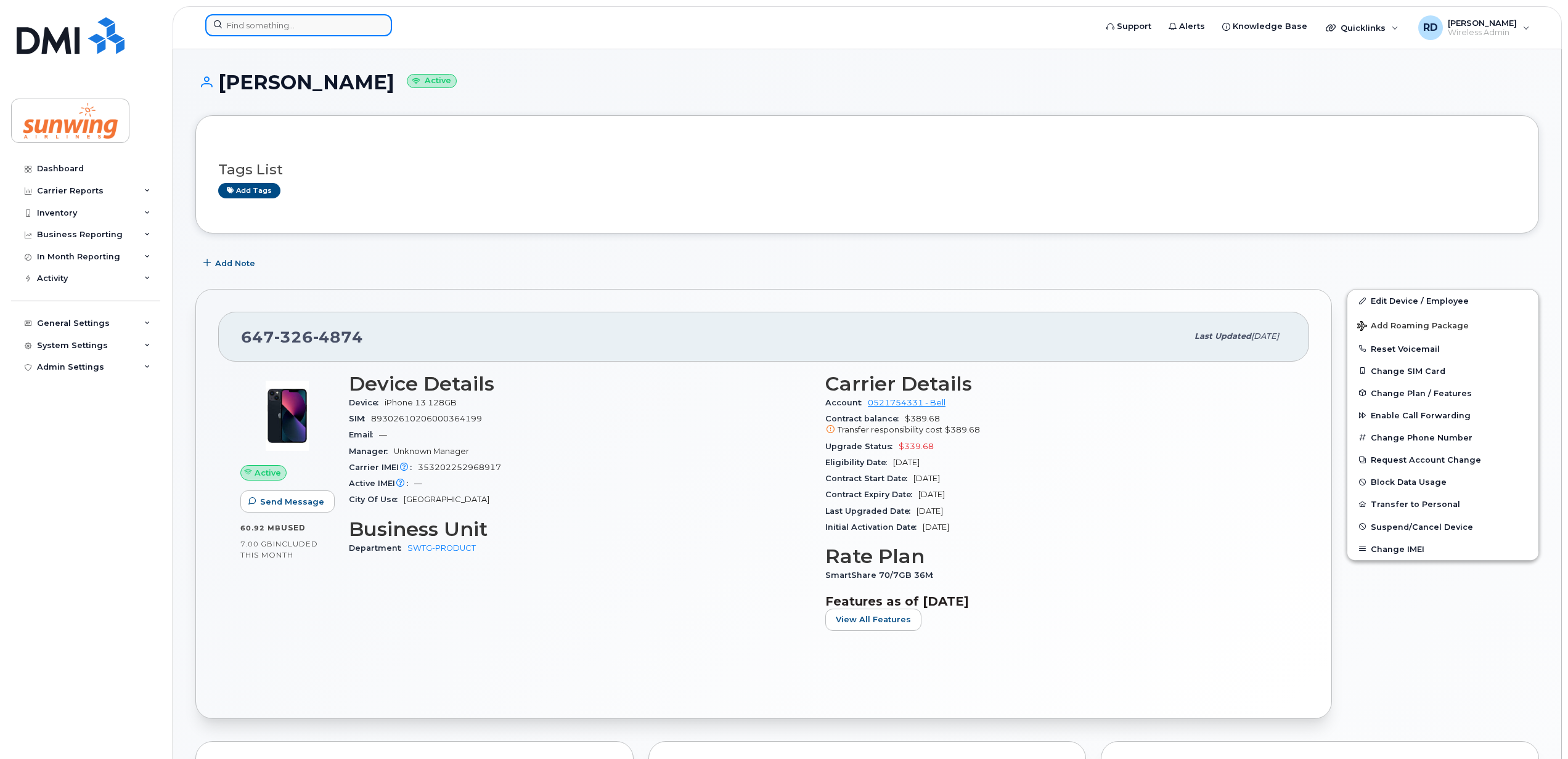
click at [250, 29] on input at bounding box center [299, 25] width 187 height 22
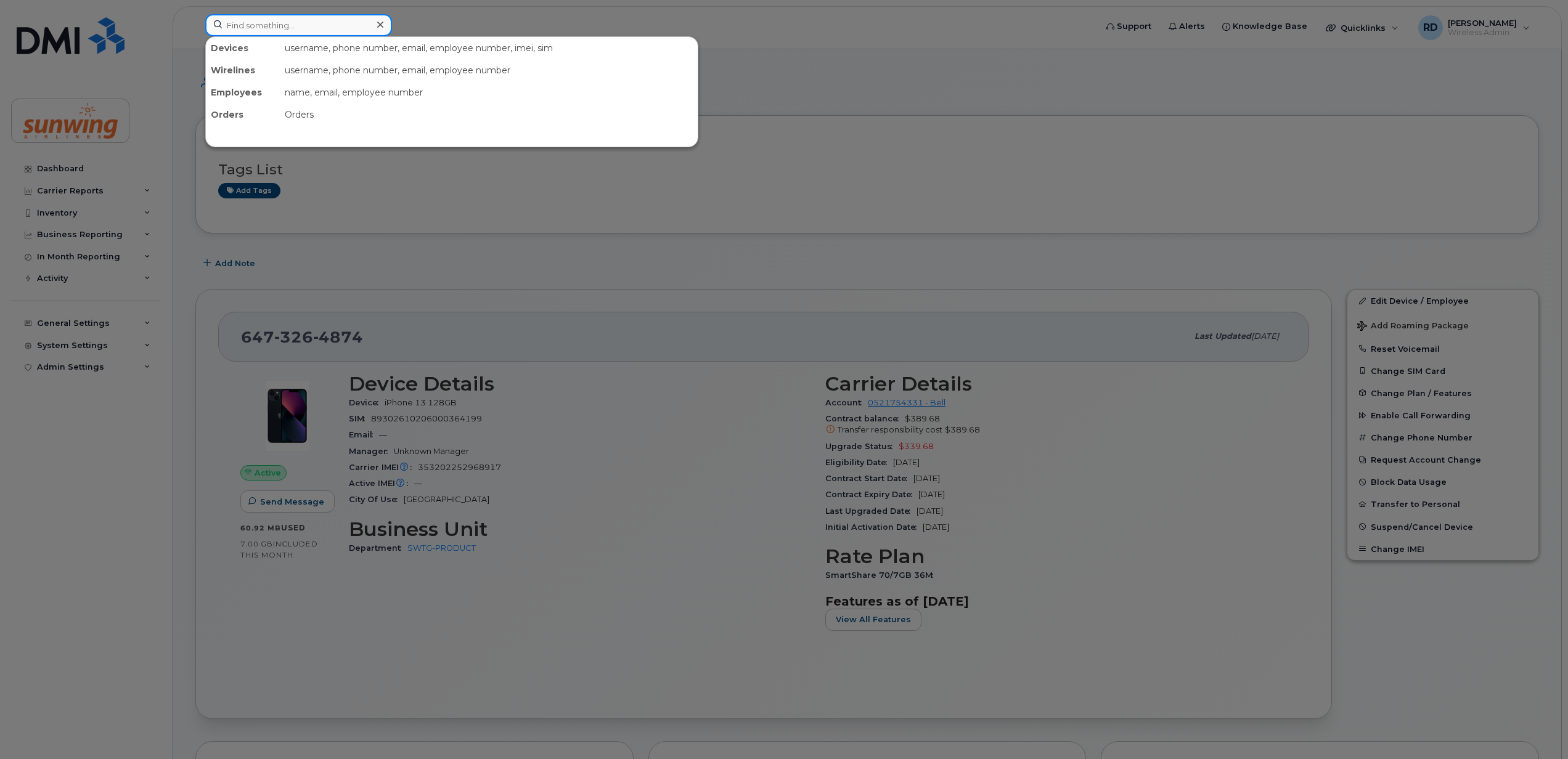
paste input "6475489461"
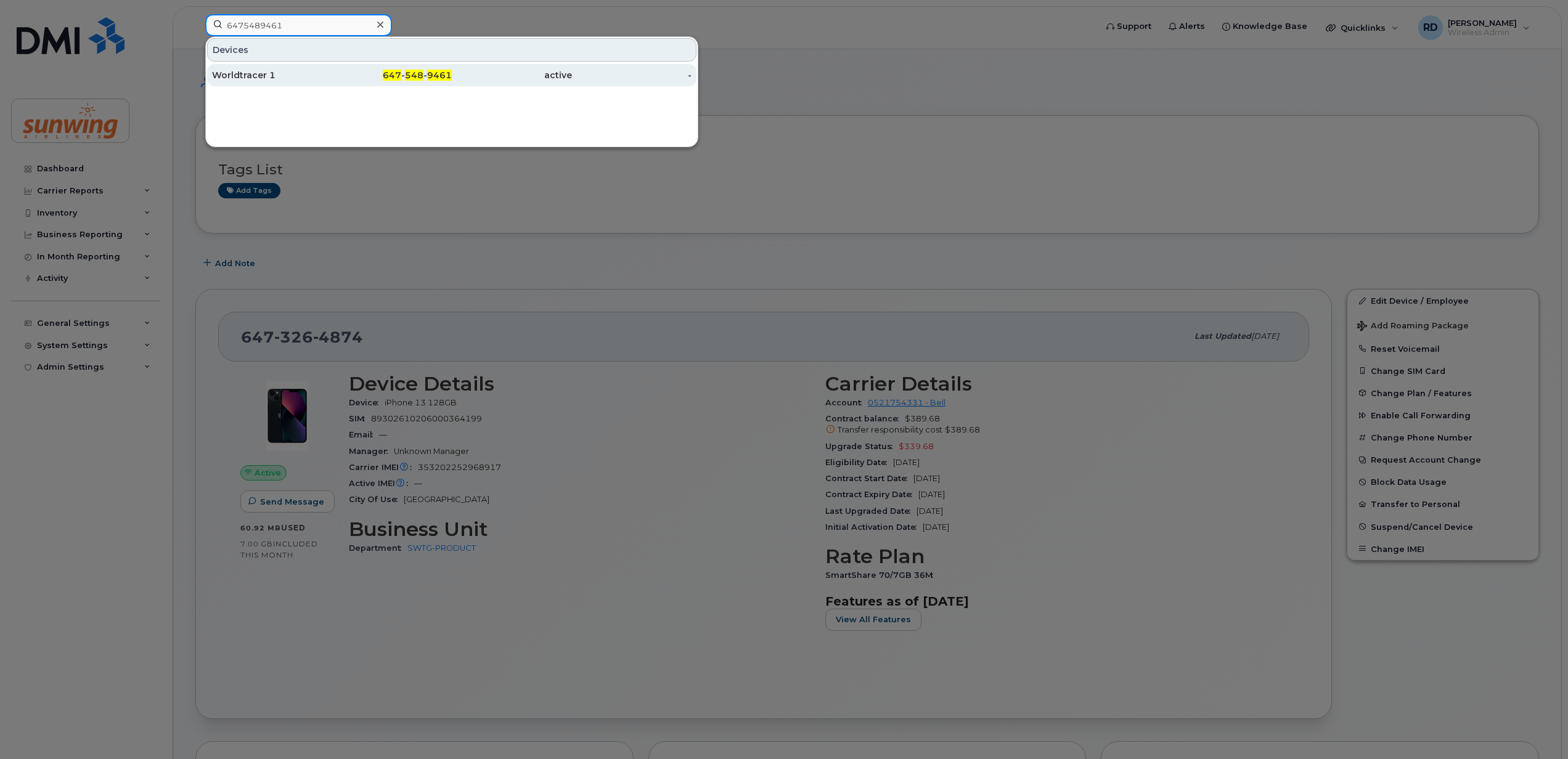
type input "6475489461"
click at [239, 72] on div "Worldtracer 1" at bounding box center [272, 75] width 120 height 13
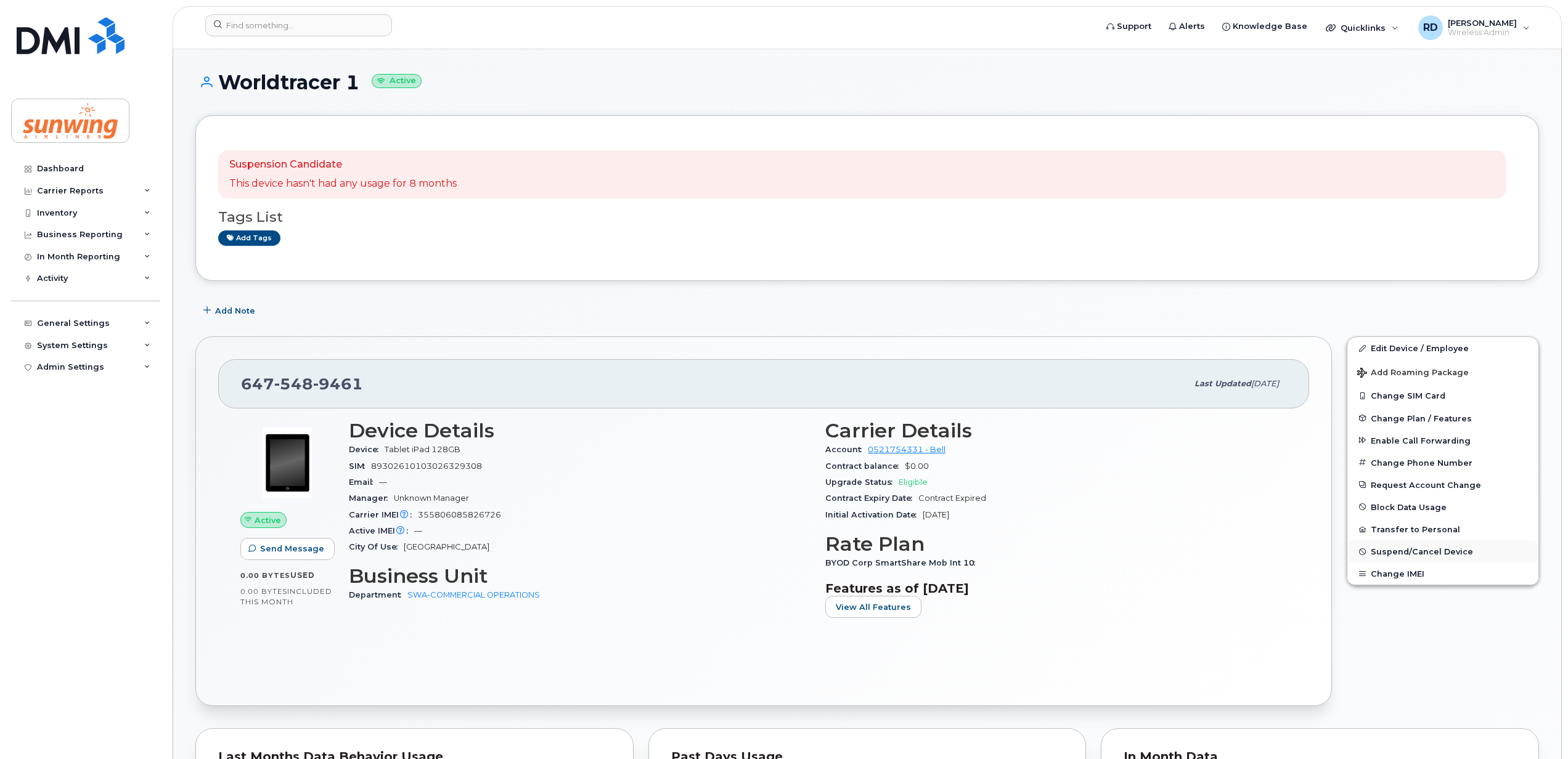
click at [1392, 550] on span "Suspend/Cancel Device" at bounding box center [1422, 551] width 102 height 9
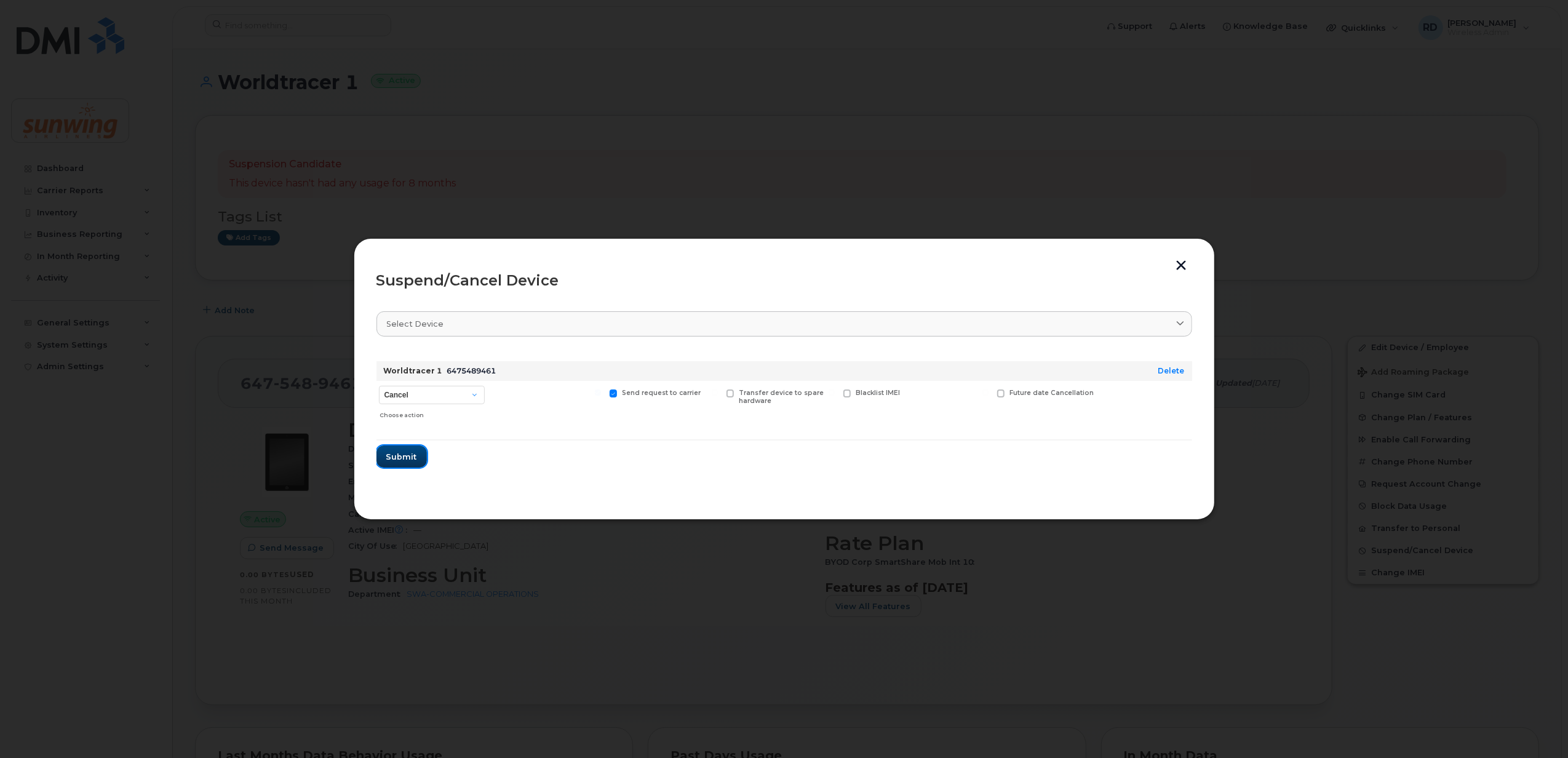
click at [405, 451] on span "Submit" at bounding box center [402, 457] width 31 height 12
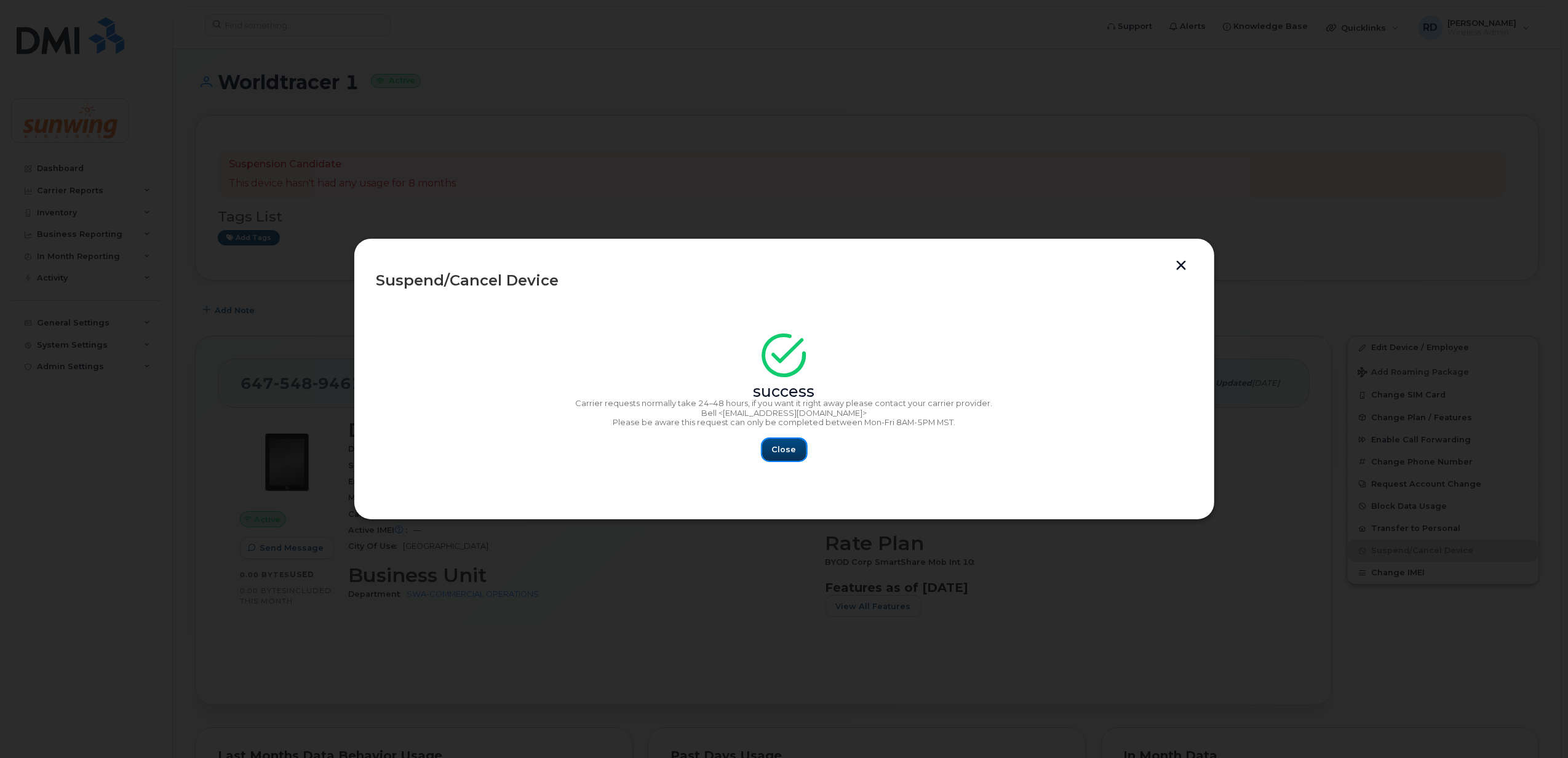
click at [788, 447] on span "Close" at bounding box center [784, 450] width 24 height 12
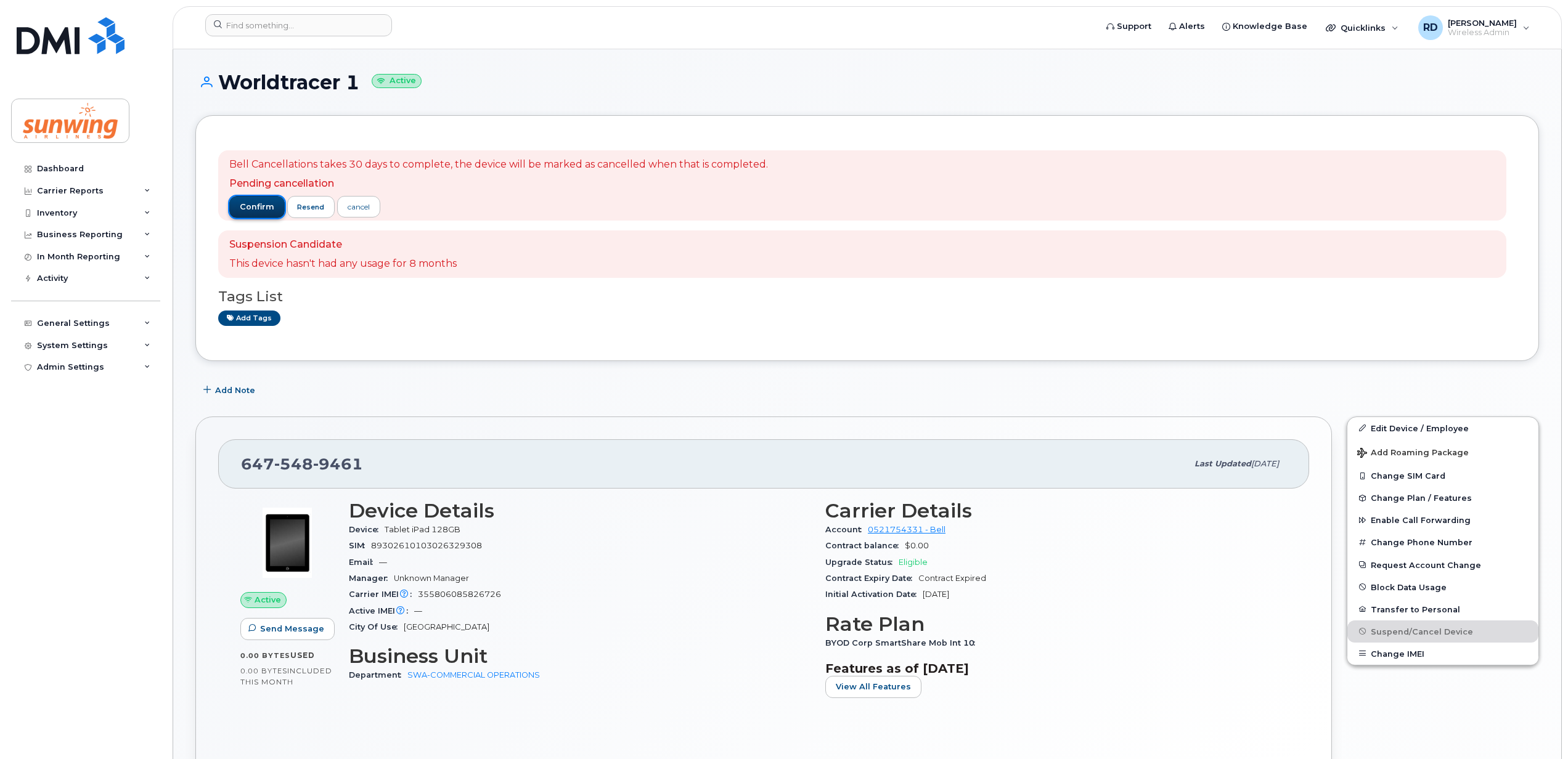
click at [260, 208] on span "confirm" at bounding box center [256, 207] width 34 height 11
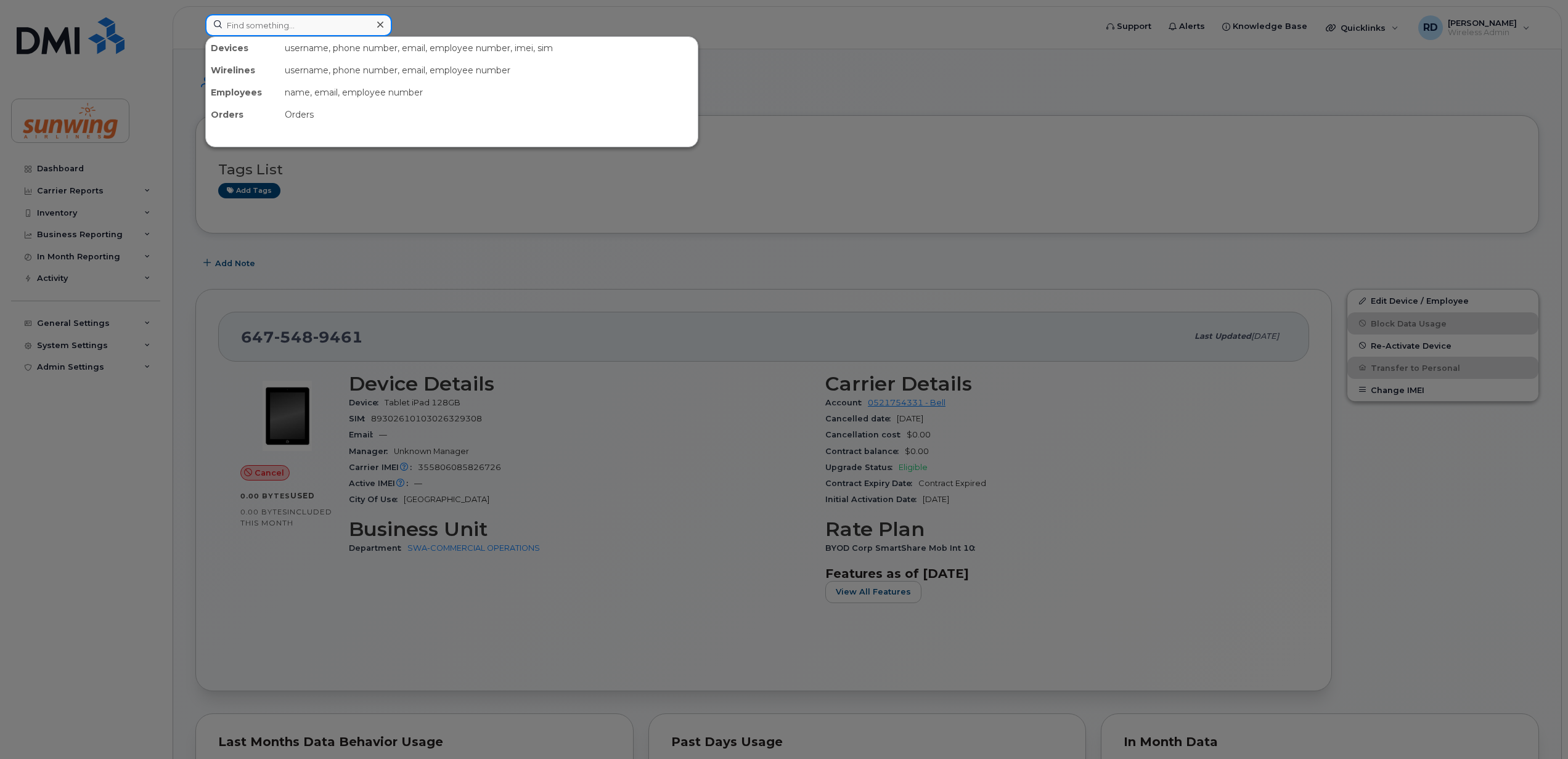
click at [244, 26] on input at bounding box center [299, 25] width 187 height 22
paste input "6476169836"
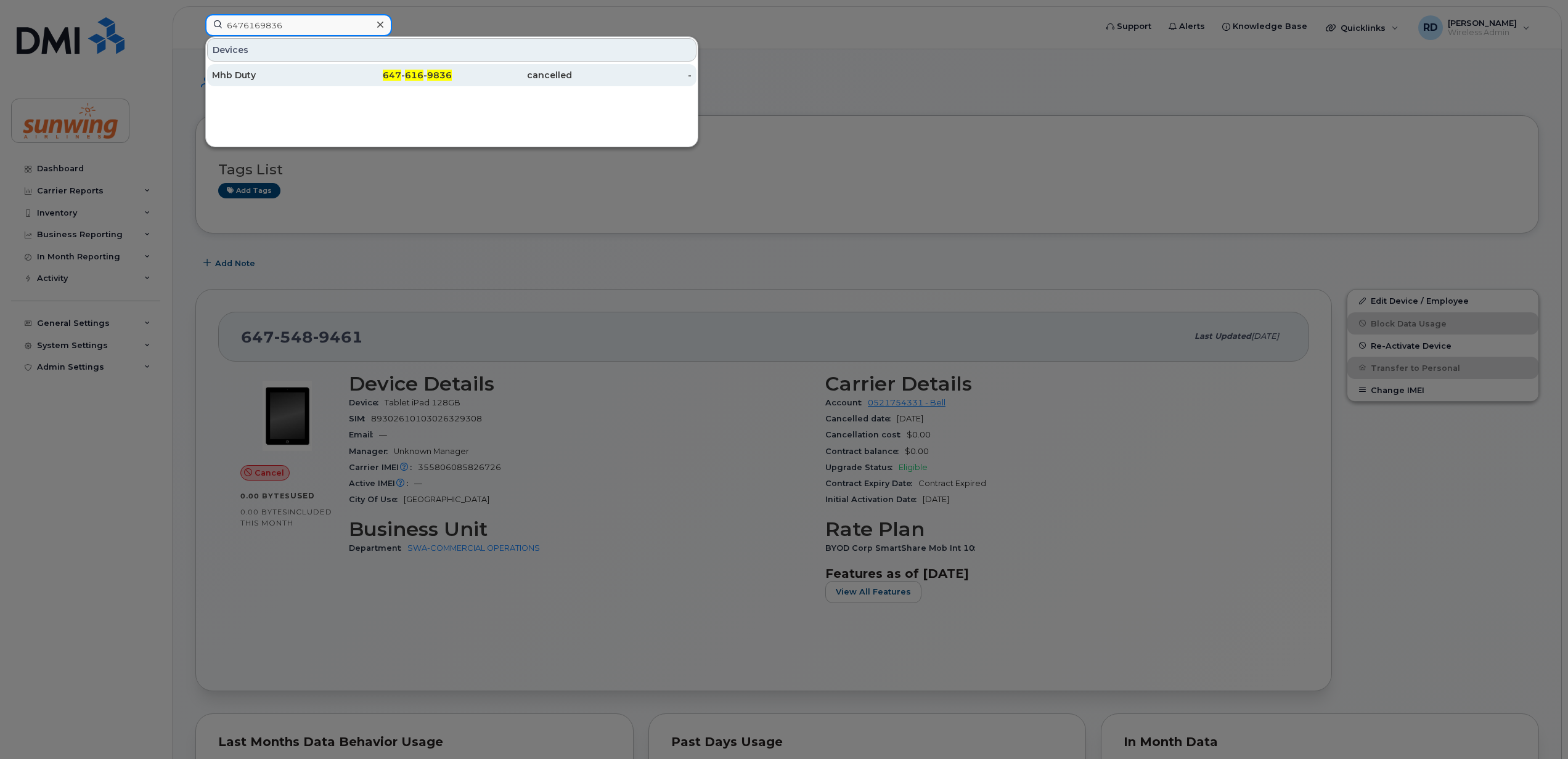
type input "6476169836"
click at [257, 76] on div "Mhb Duty" at bounding box center [272, 75] width 120 height 13
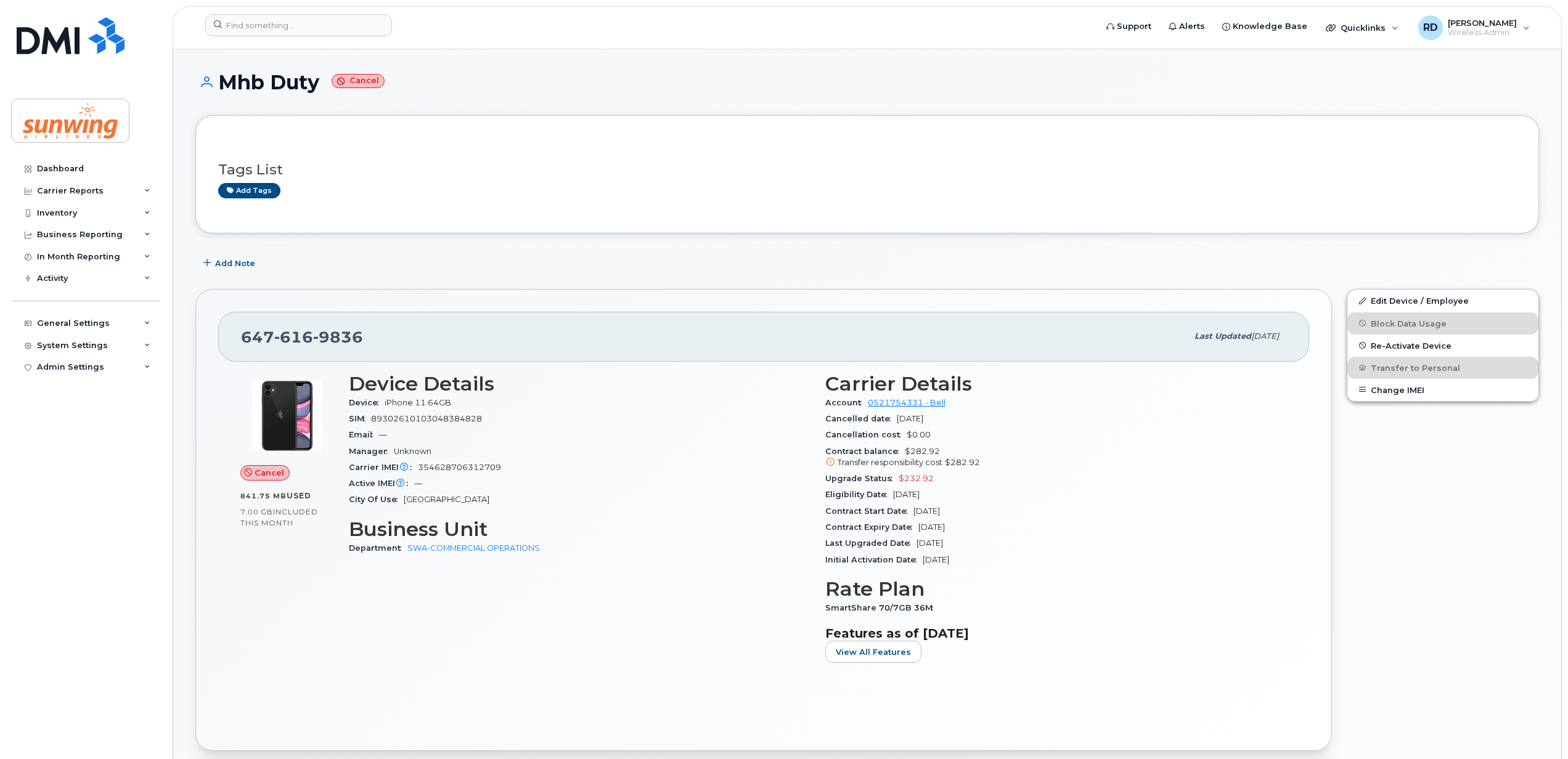
click at [67, 157] on div "Dashboard Carrier Reports Monthly Billing Data Daily Data Pooling Data Behavior…" at bounding box center [83, 379] width 167 height 759
click at [66, 167] on div "Dashboard" at bounding box center [60, 169] width 47 height 10
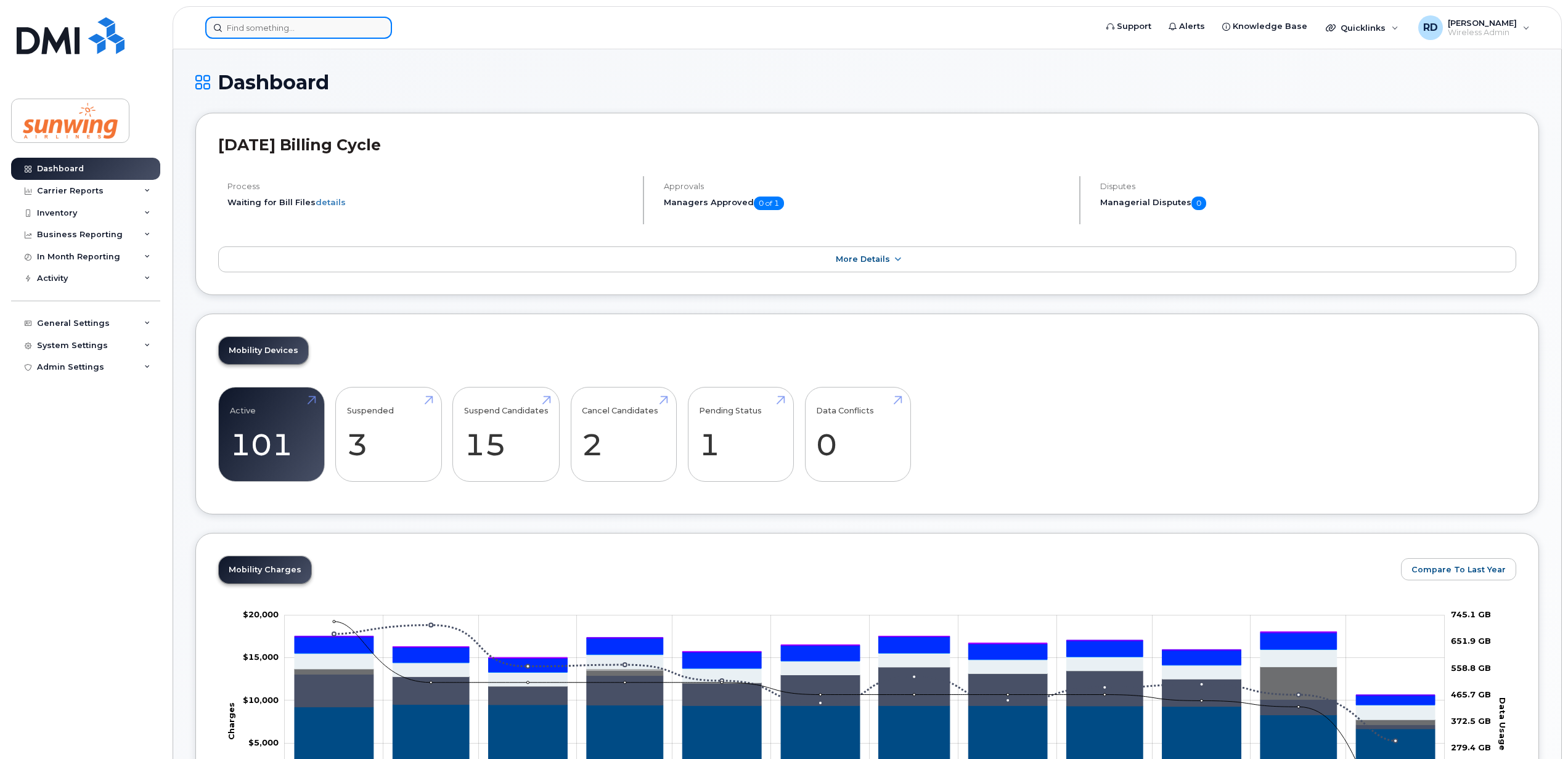
click at [243, 25] on input at bounding box center [299, 27] width 187 height 22
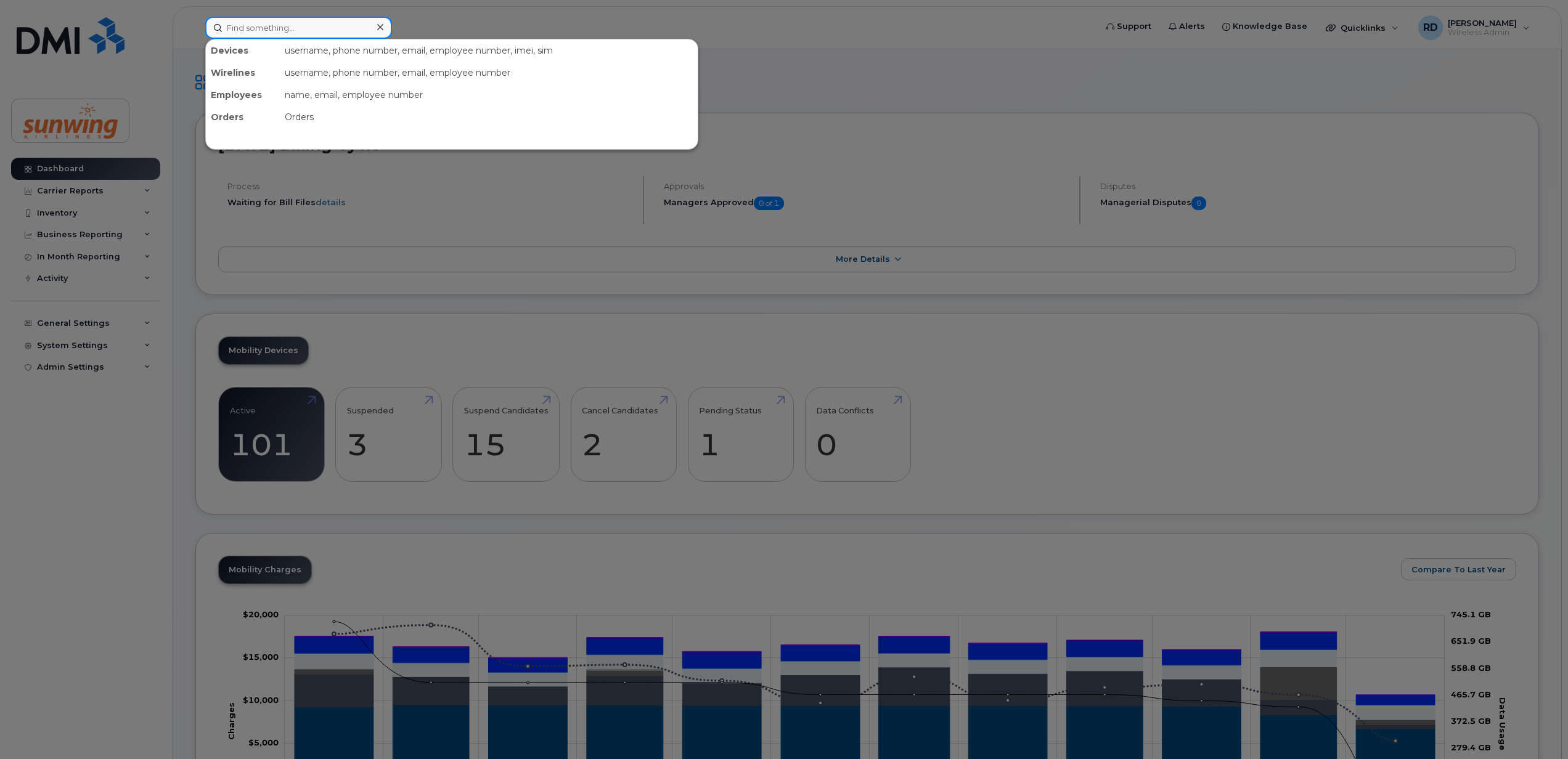
paste input "6472247196"
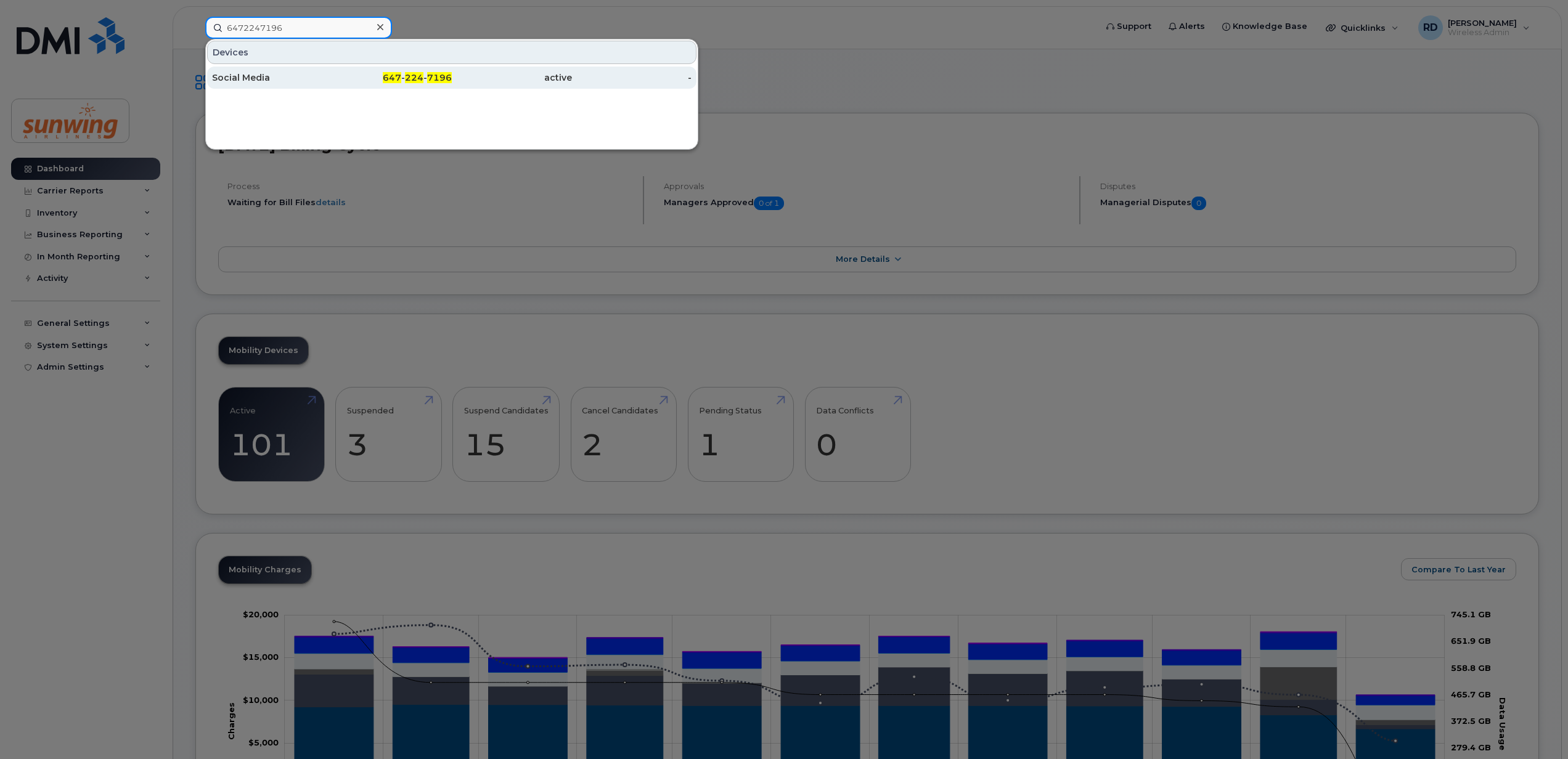
type input "6472247196"
click at [245, 80] on div "Social Media" at bounding box center [272, 77] width 120 height 13
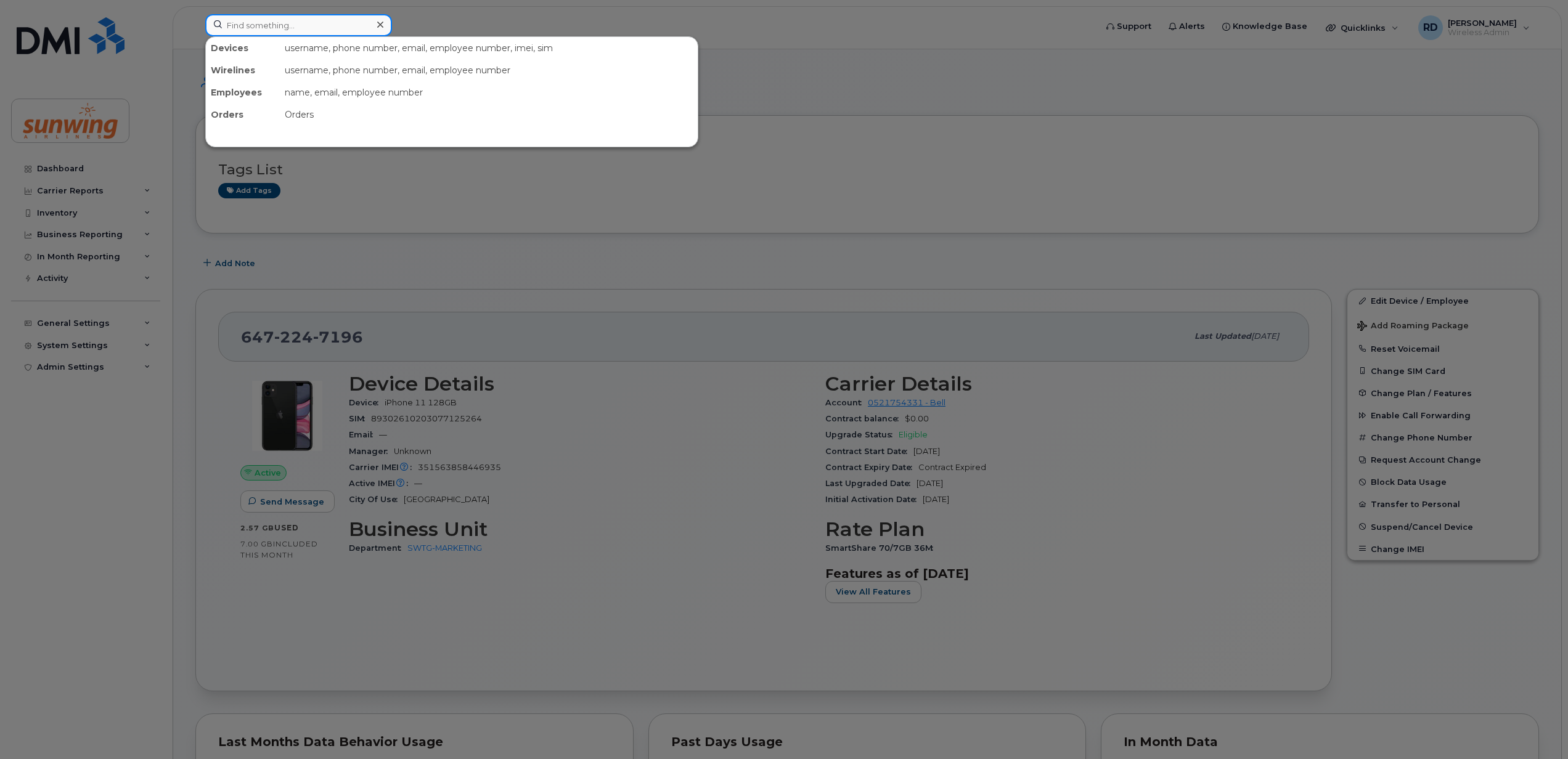
click at [234, 23] on input at bounding box center [299, 25] width 187 height 22
paste input "6473847597"
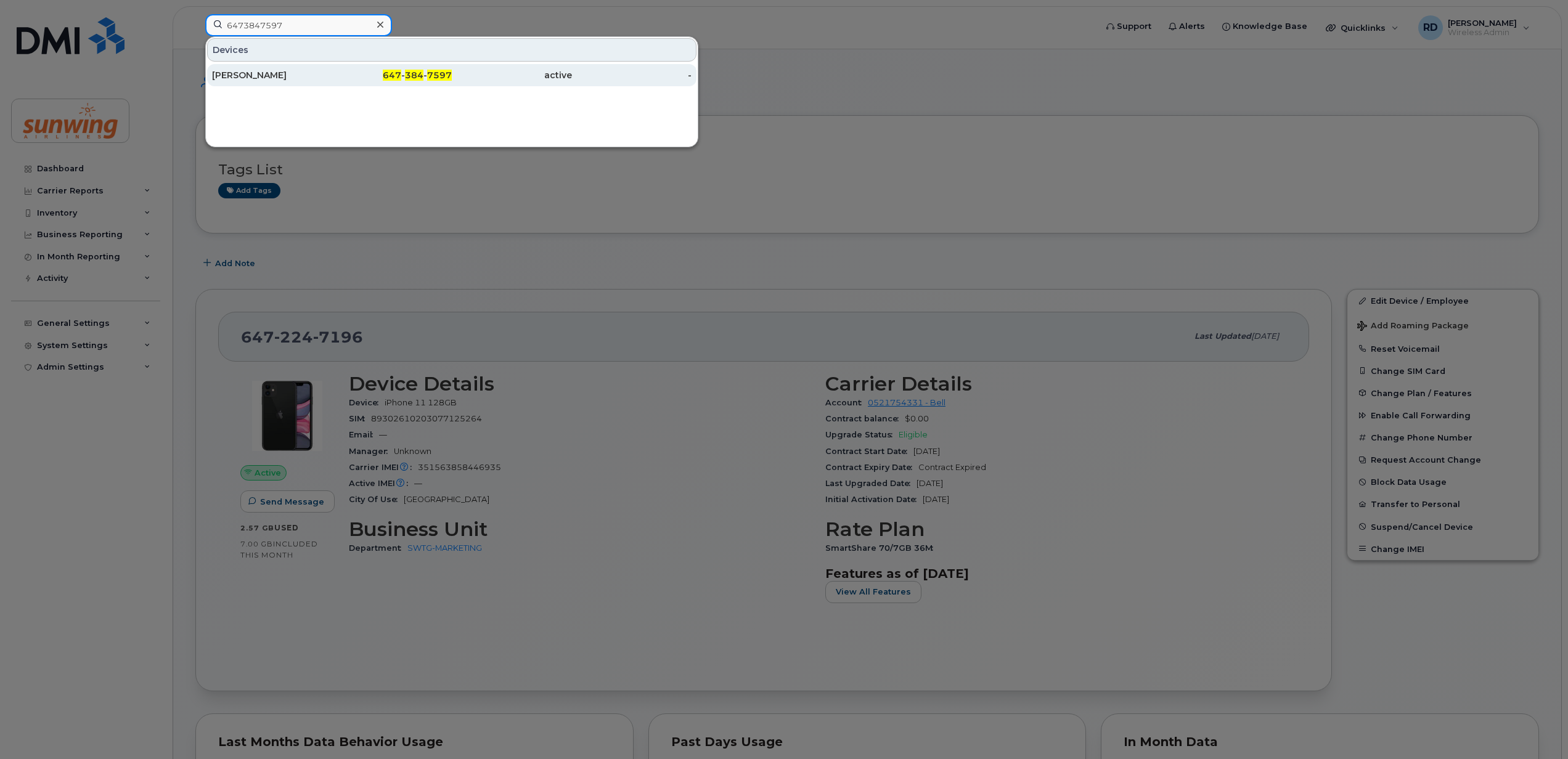
type input "6473847597"
click at [268, 72] on div "[PERSON_NAME]" at bounding box center [272, 75] width 120 height 13
